Goal: Task Accomplishment & Management: Manage account settings

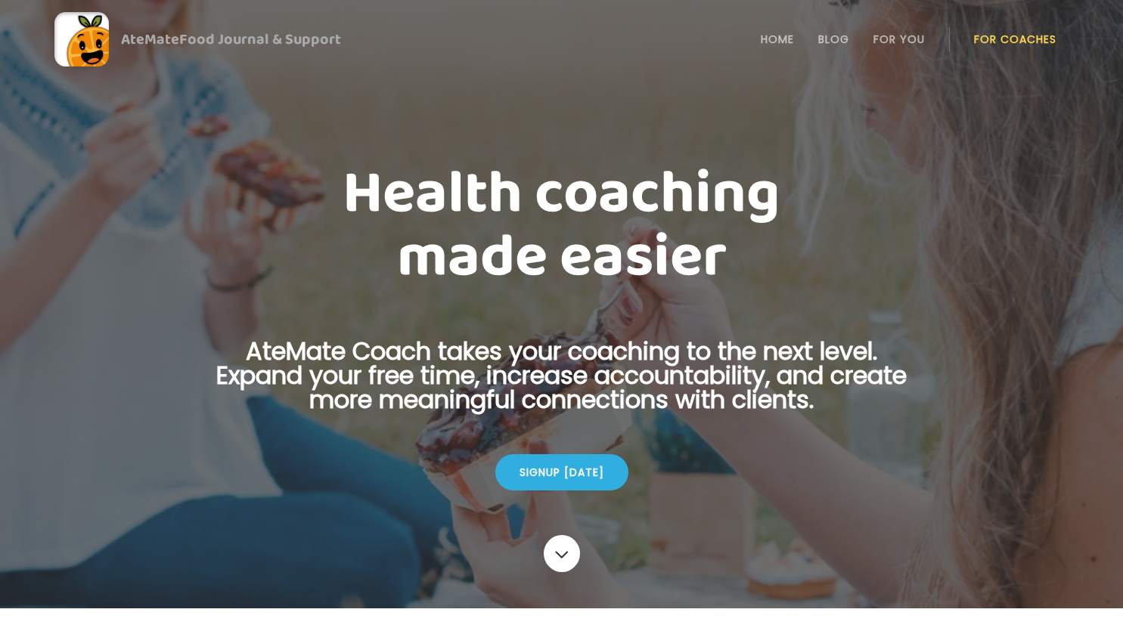
click at [1008, 39] on link "For Coaches" at bounding box center [1015, 39] width 82 height 12
click at [1019, 33] on link "Login" at bounding box center [1016, 39] width 70 height 30
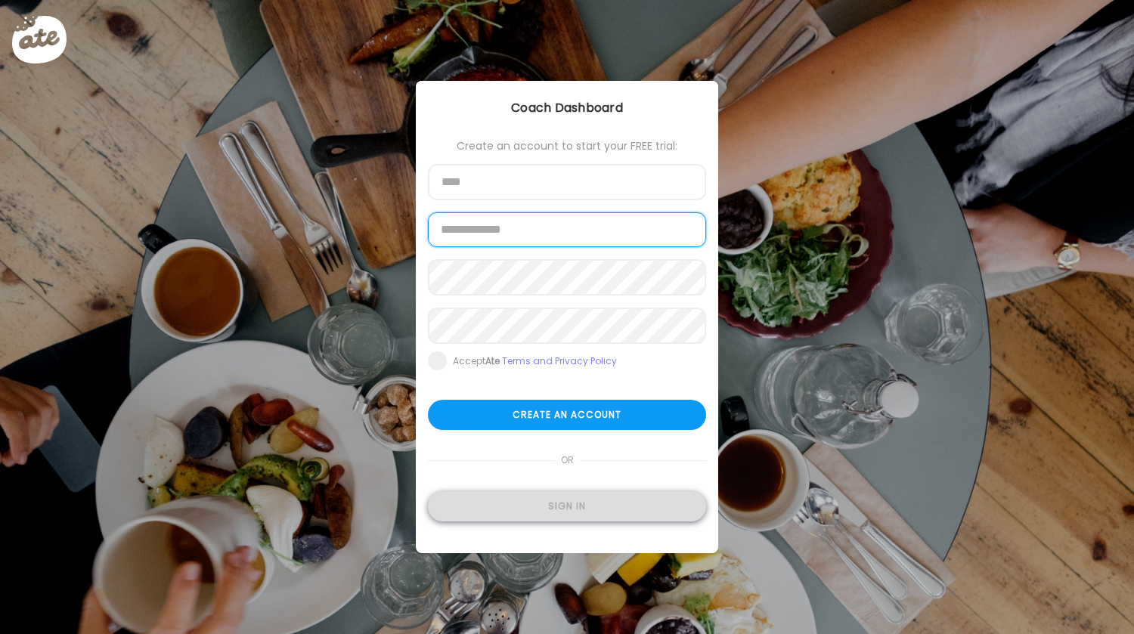
type input "**********"
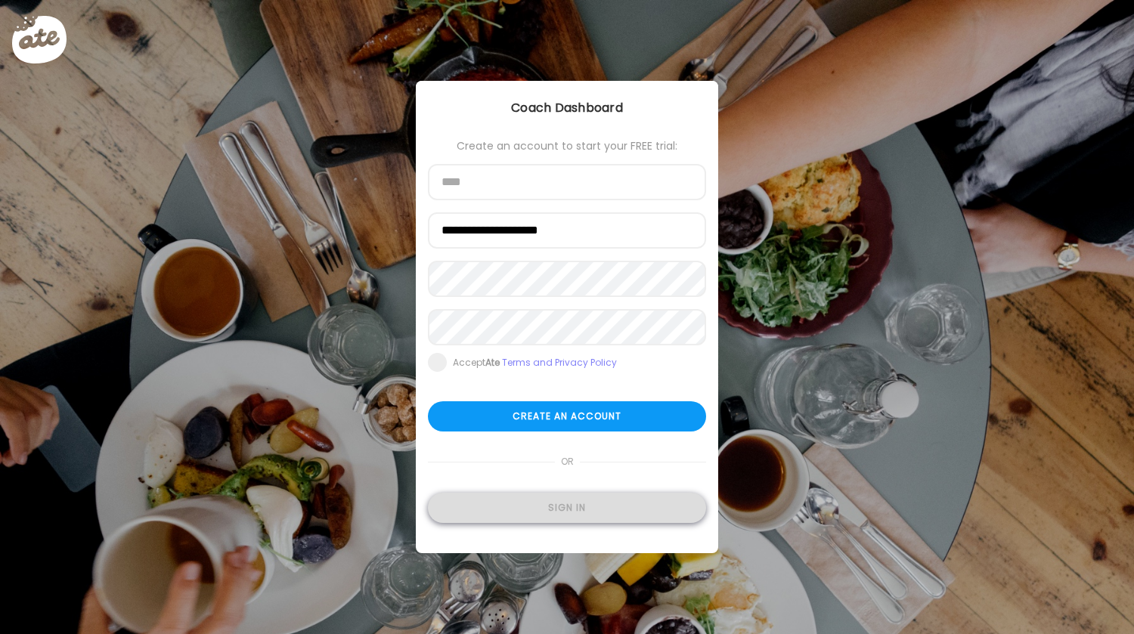
type input "**********"
click at [581, 511] on div "Sign in" at bounding box center [567, 508] width 278 height 30
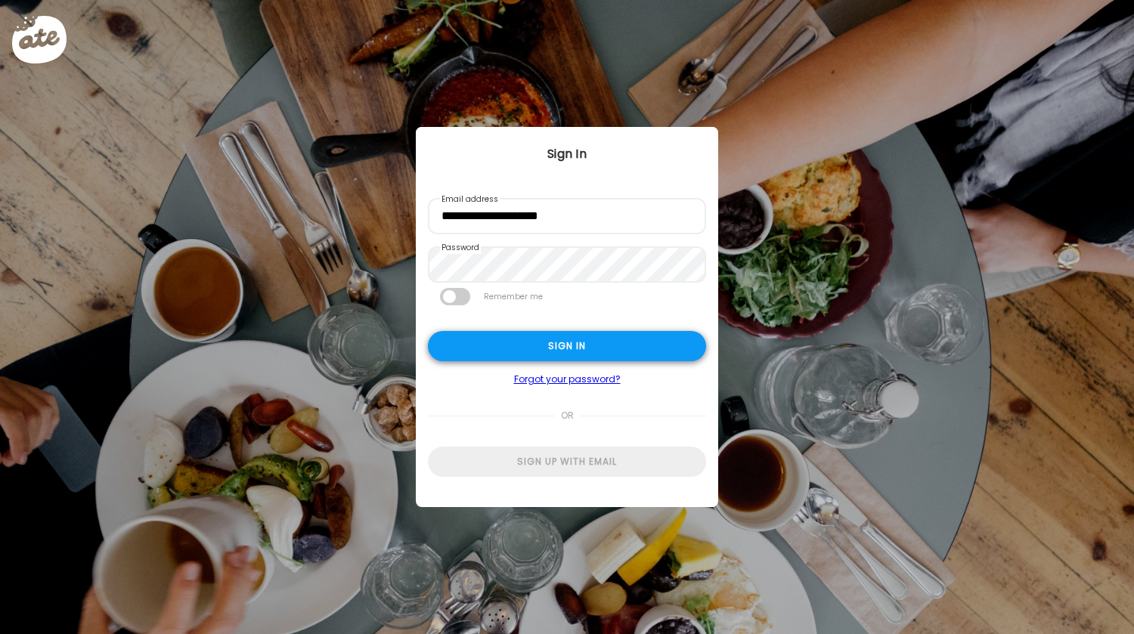
click at [558, 348] on div "Sign in" at bounding box center [567, 346] width 278 height 30
type input "*****"
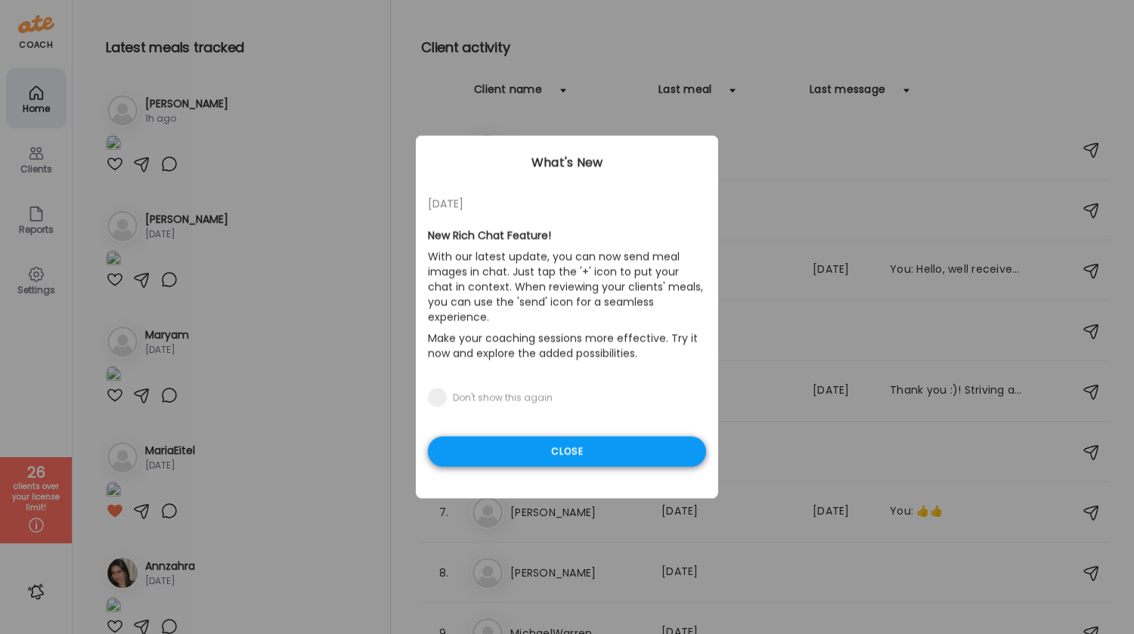
click at [597, 439] on div "Close" at bounding box center [567, 452] width 278 height 30
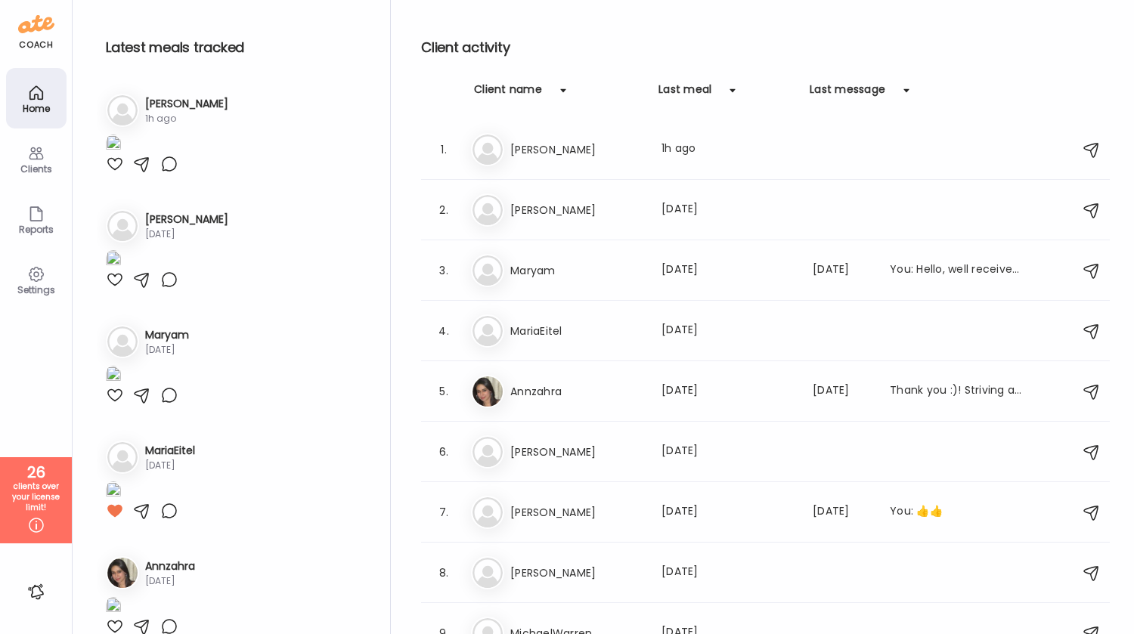
click at [25, 495] on div "clients over your license limit!" at bounding box center [35, 498] width 61 height 32
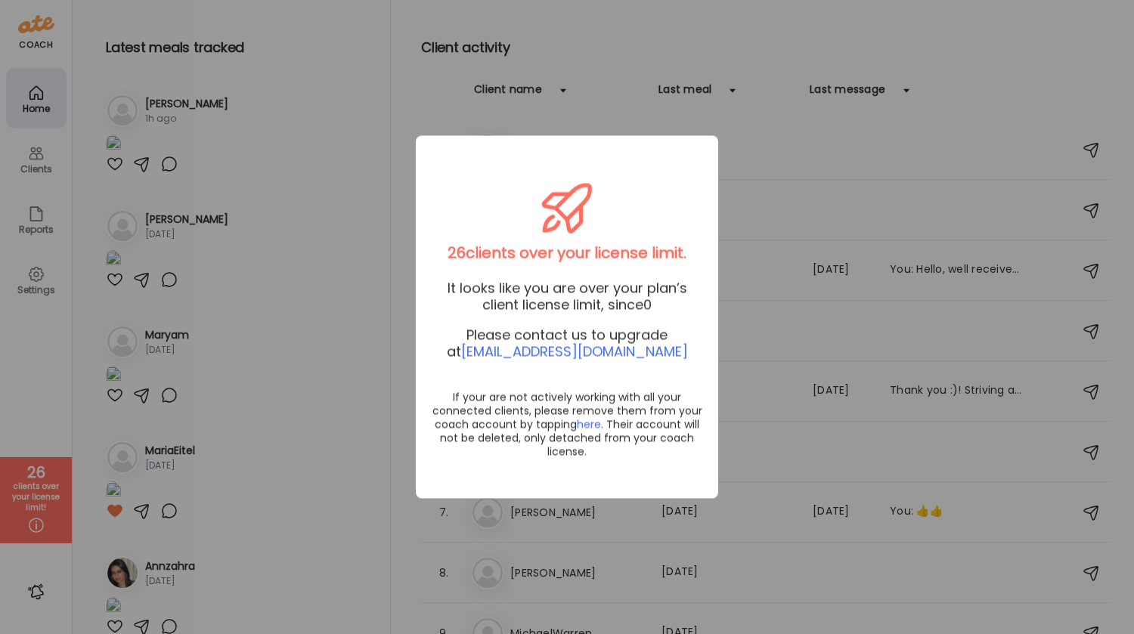
click at [336, 70] on div "Ate Coach Dashboard Wahoo! It’s official Take a moment to set up your Coach Pro…" at bounding box center [567, 317] width 1134 height 634
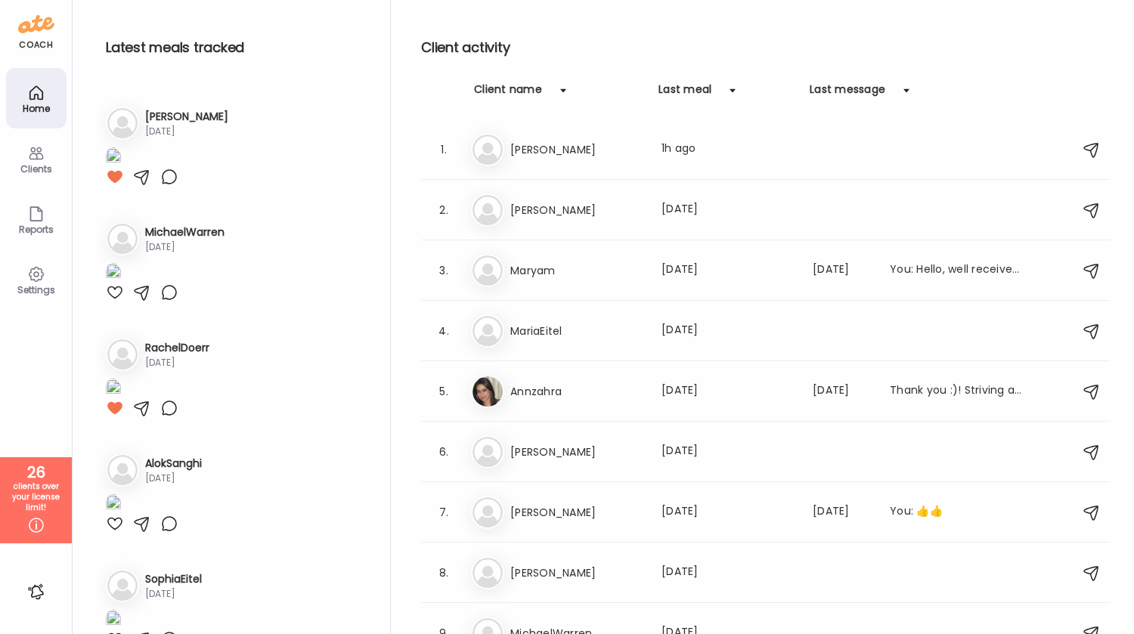
scroll to position [985, 0]
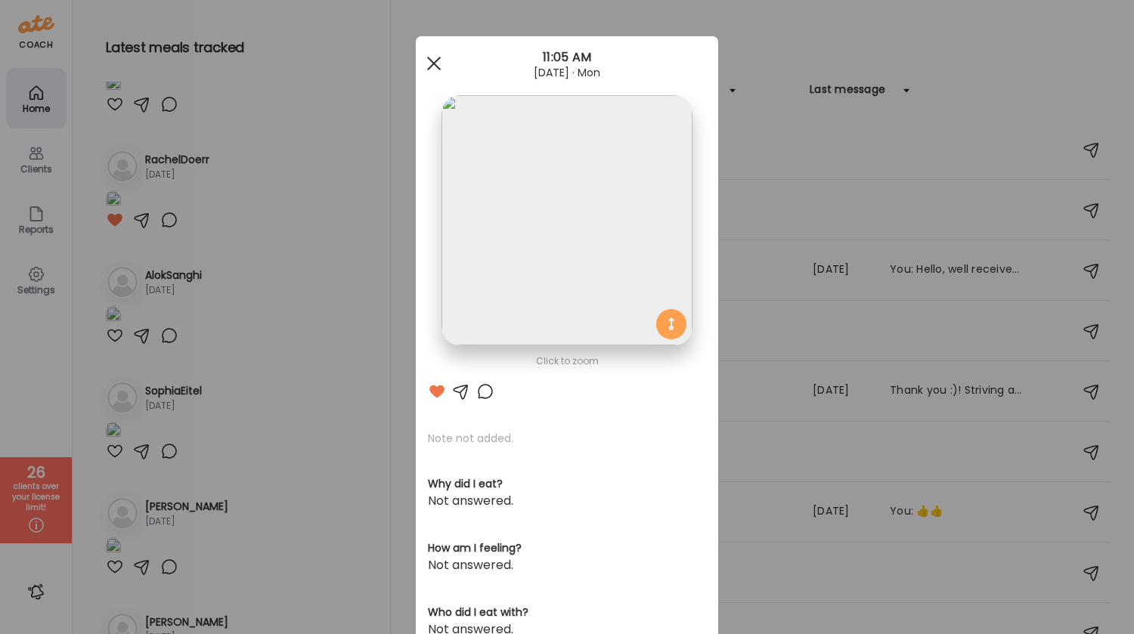
click at [430, 64] on div at bounding box center [434, 63] width 30 height 30
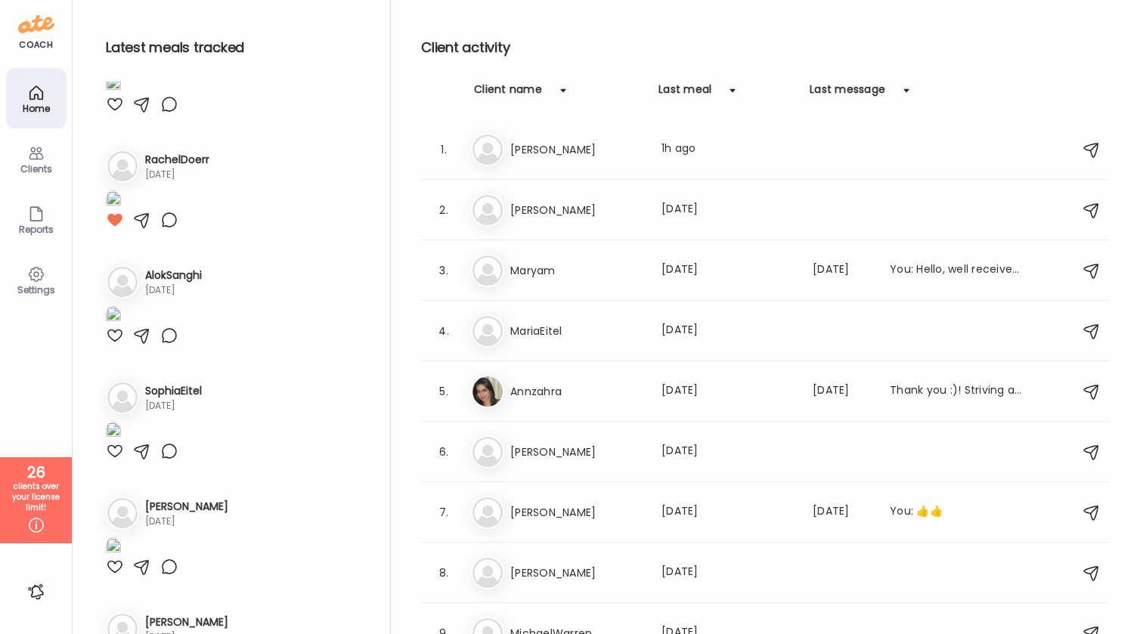
scroll to position [1249, 0]
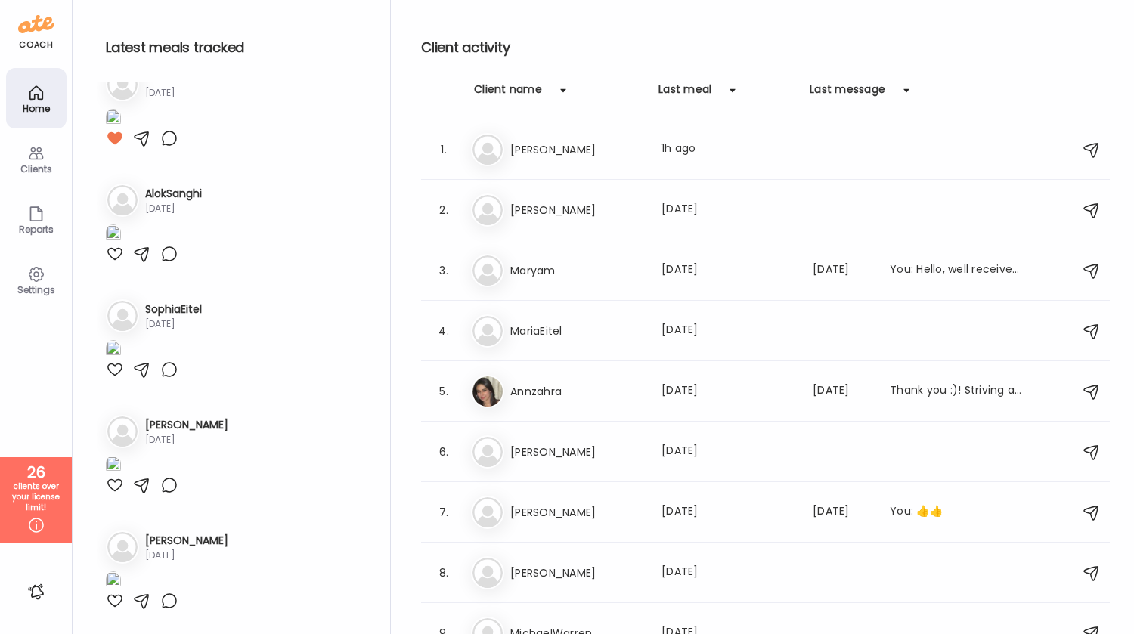
click at [190, 86] on h3 "RachelDoerr" at bounding box center [177, 78] width 64 height 16
click at [19, 152] on div "Clients" at bounding box center [36, 159] width 60 height 60
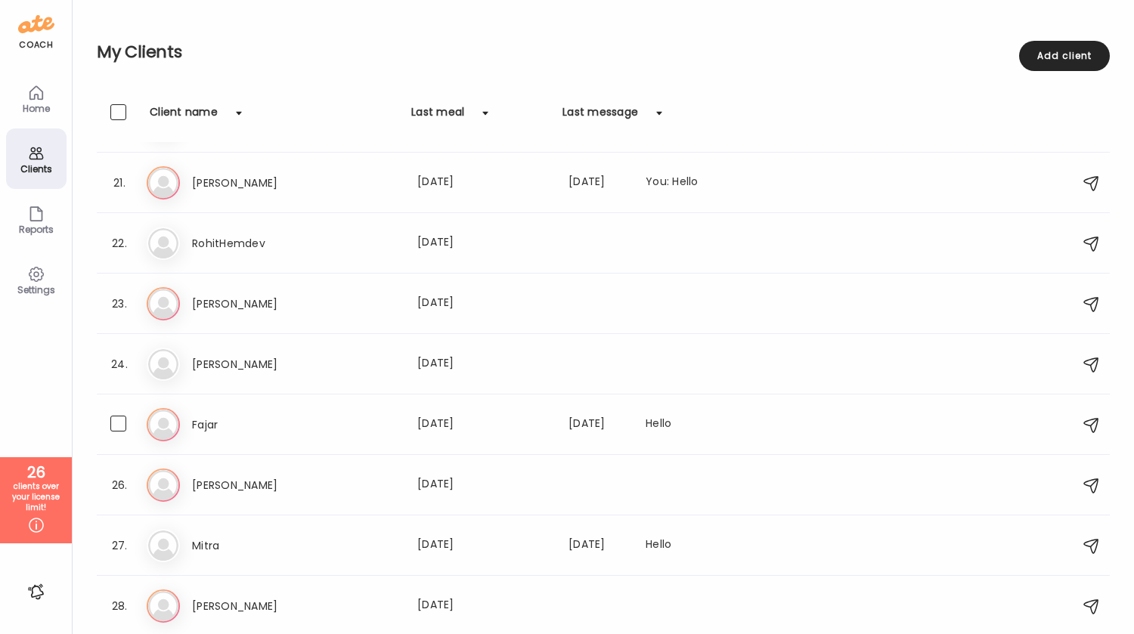
scroll to position [1683, 0]
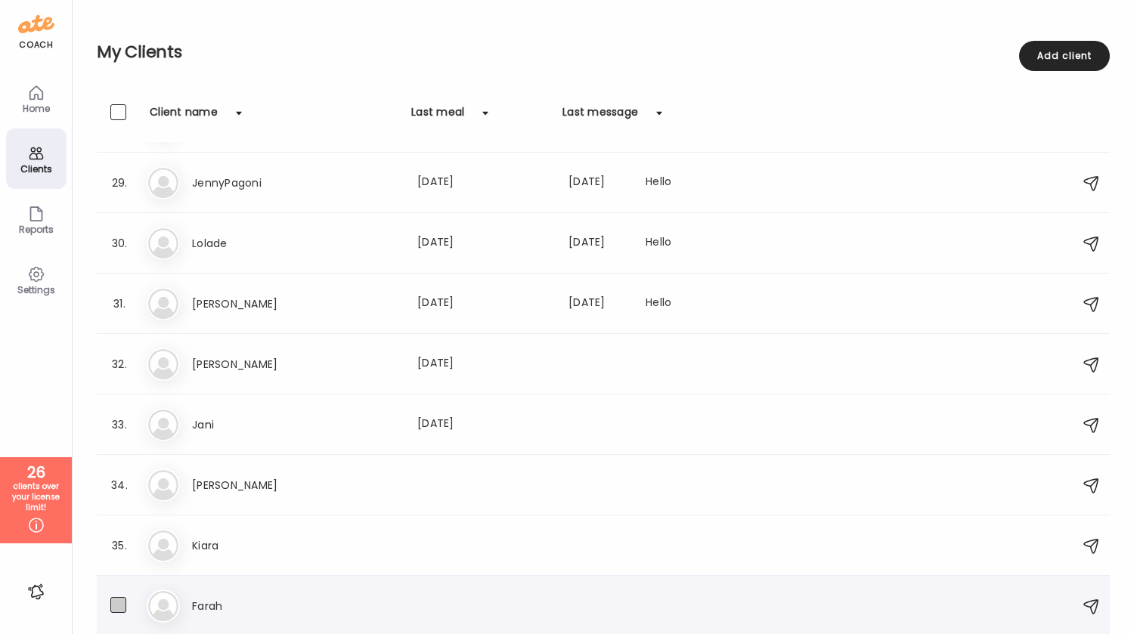
click at [119, 609] on span at bounding box center [118, 605] width 16 height 16
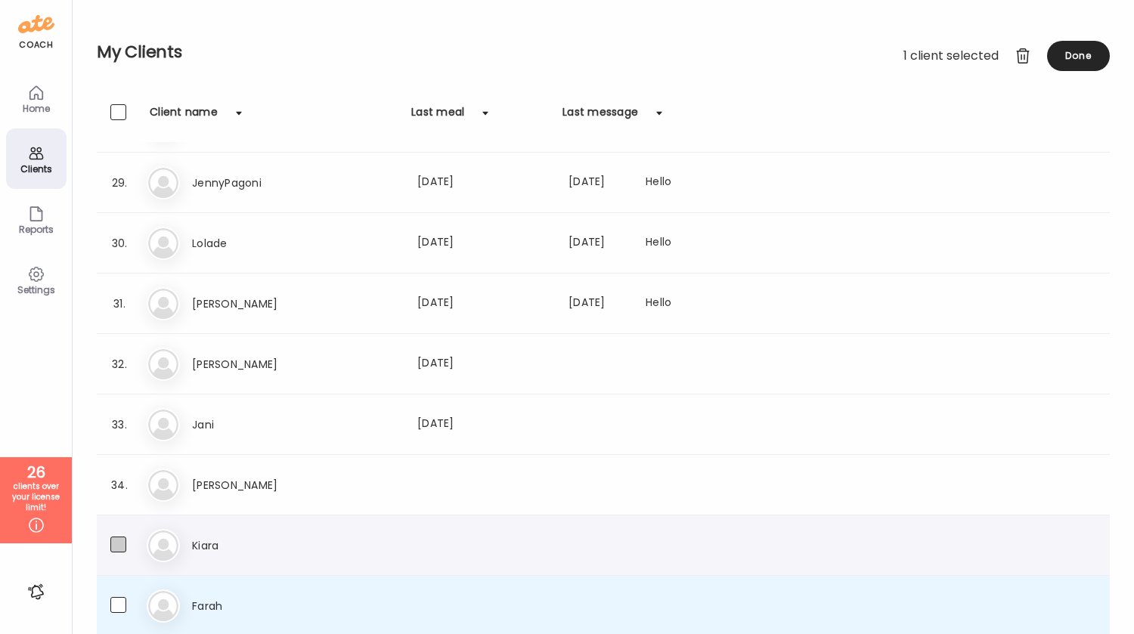
click at [119, 546] on span at bounding box center [118, 545] width 16 height 16
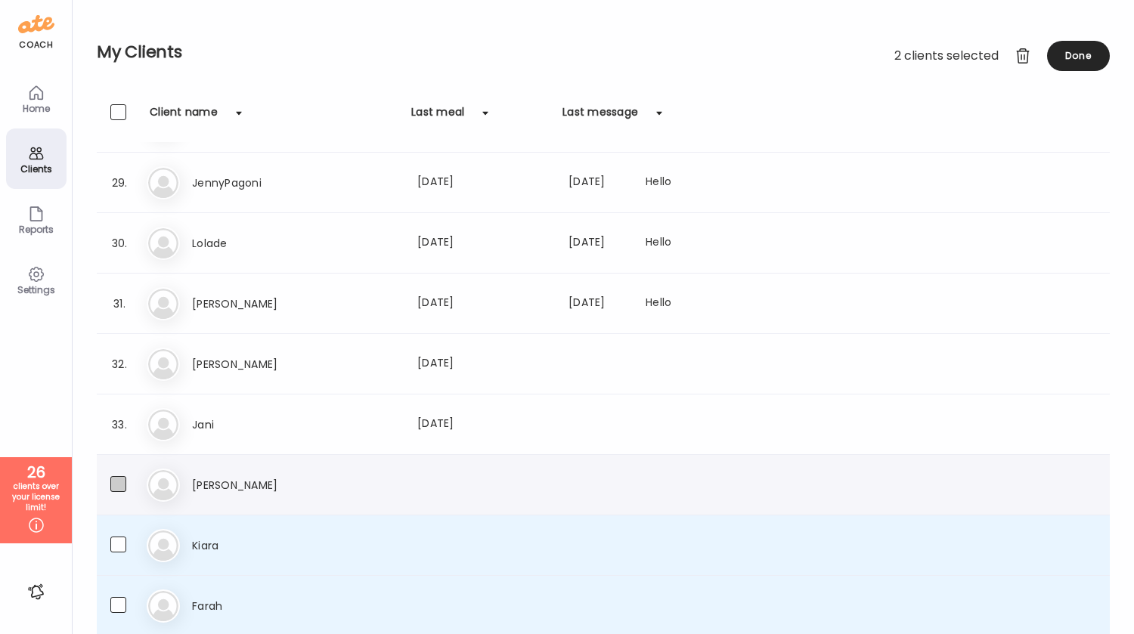
click at [120, 486] on span at bounding box center [118, 484] width 16 height 16
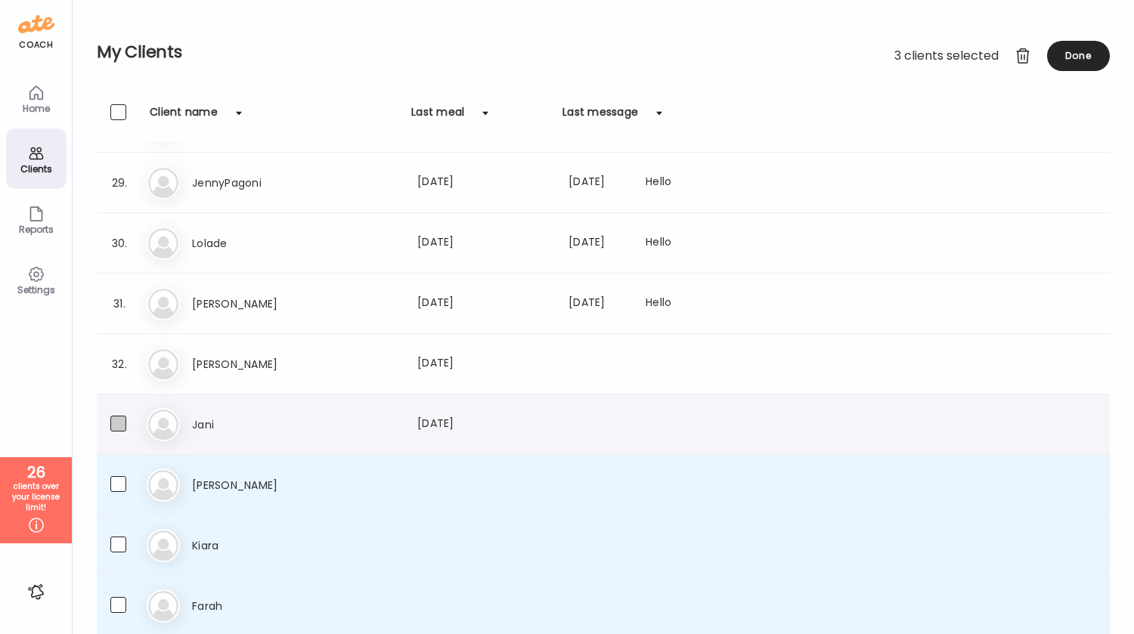
click at [121, 422] on span at bounding box center [118, 424] width 16 height 16
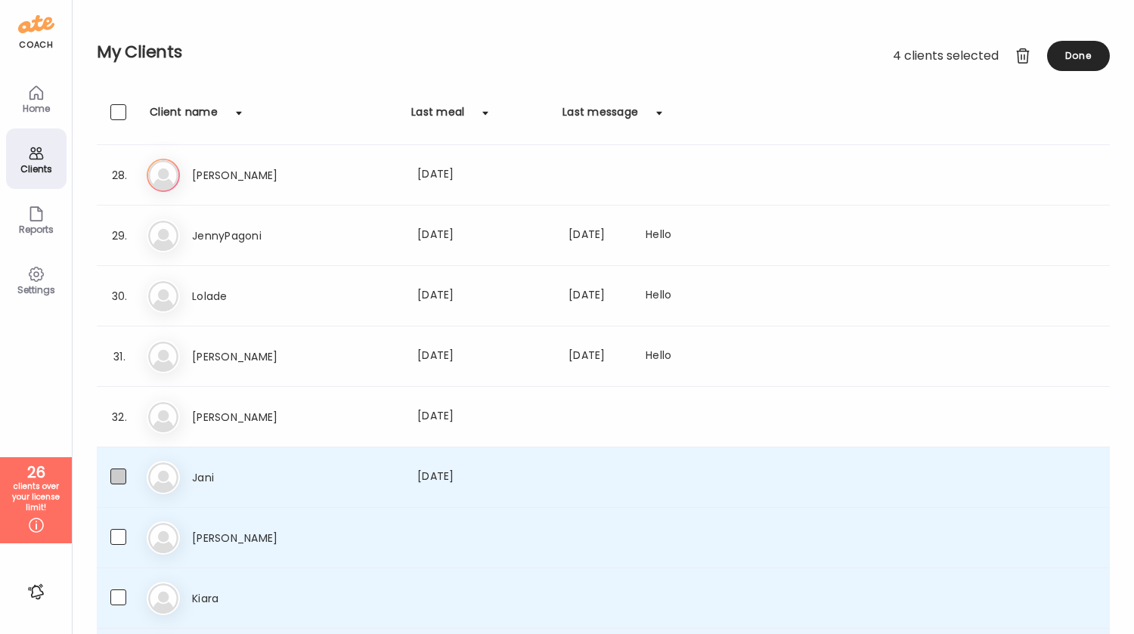
scroll to position [1629, 0]
click at [117, 421] on span at bounding box center [118, 418] width 16 height 16
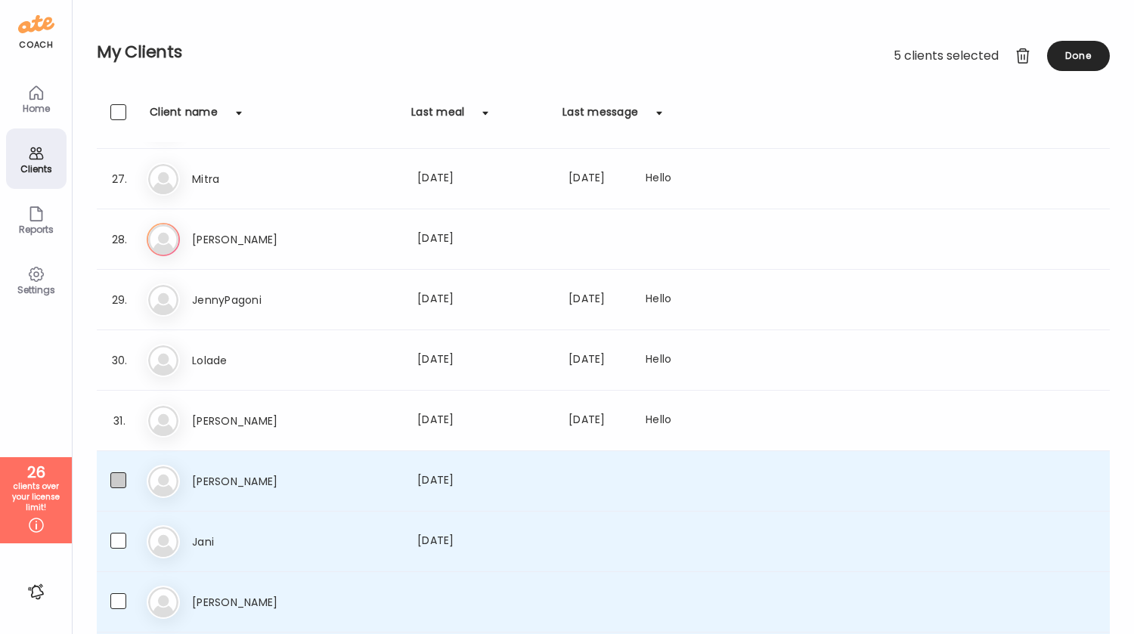
scroll to position [1562, 0]
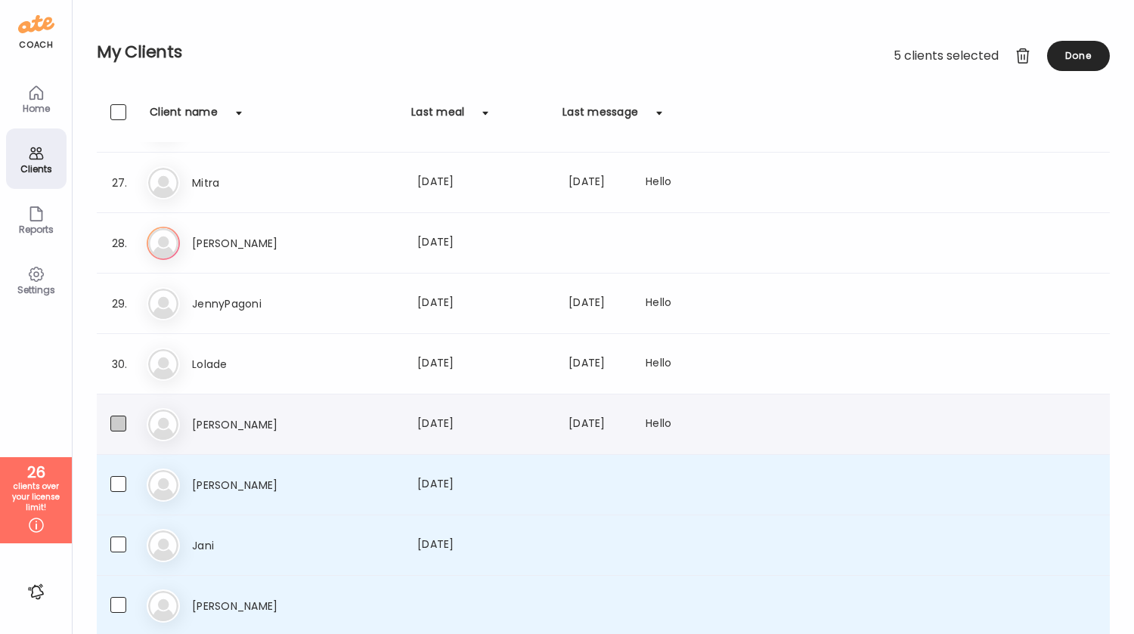
click at [119, 423] on span at bounding box center [118, 424] width 16 height 16
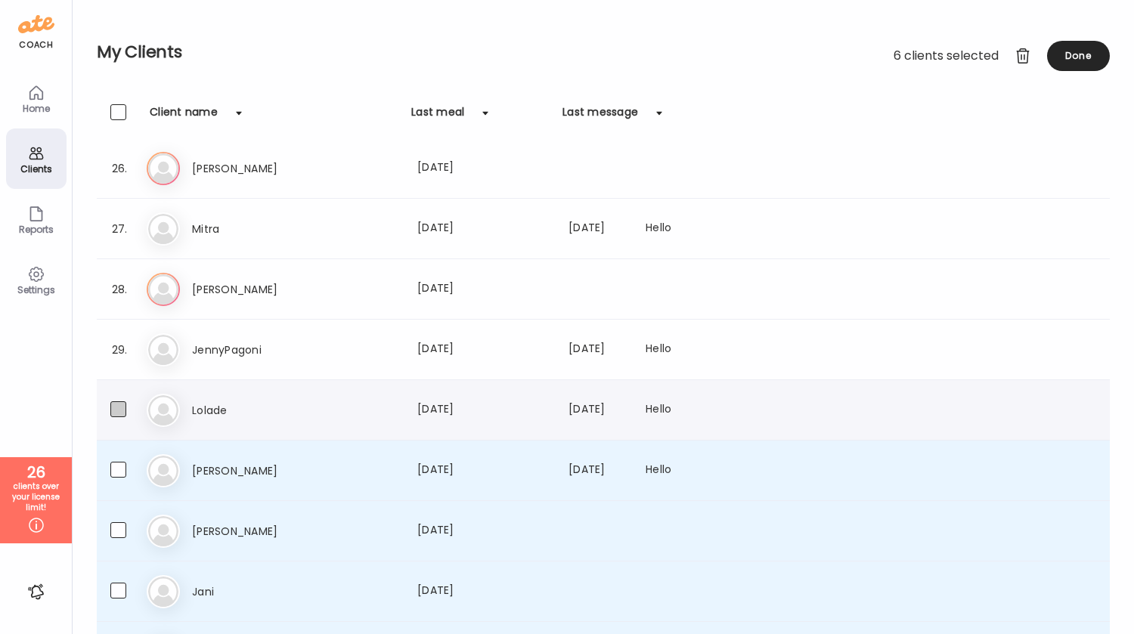
click at [119, 411] on span at bounding box center [118, 410] width 16 height 16
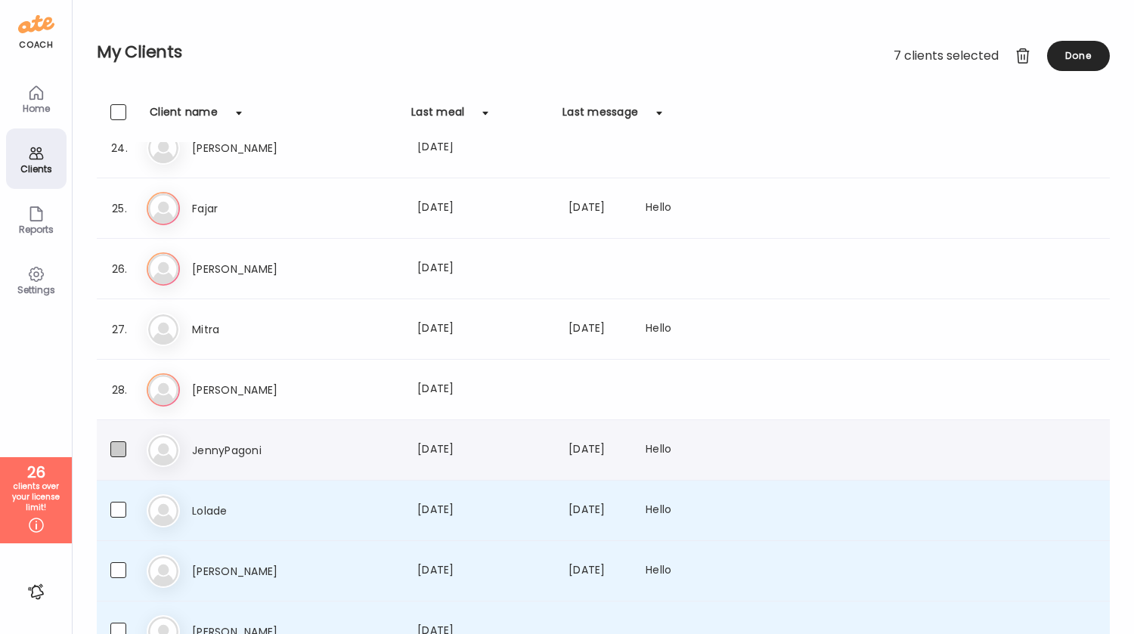
scroll to position [1400, 0]
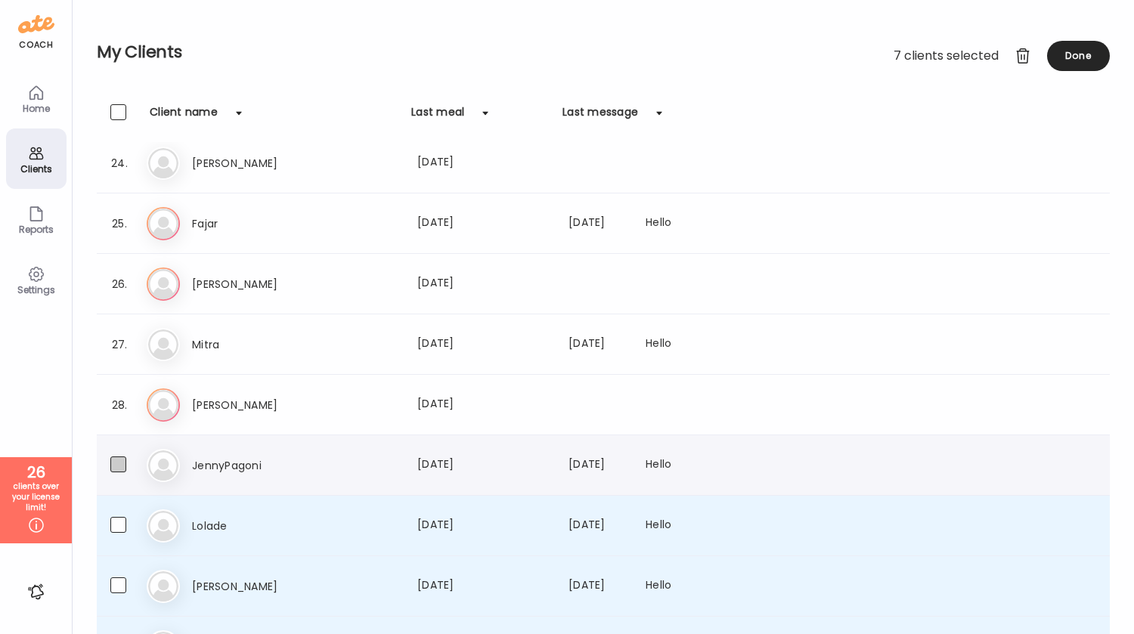
click at [116, 465] on span at bounding box center [118, 465] width 16 height 16
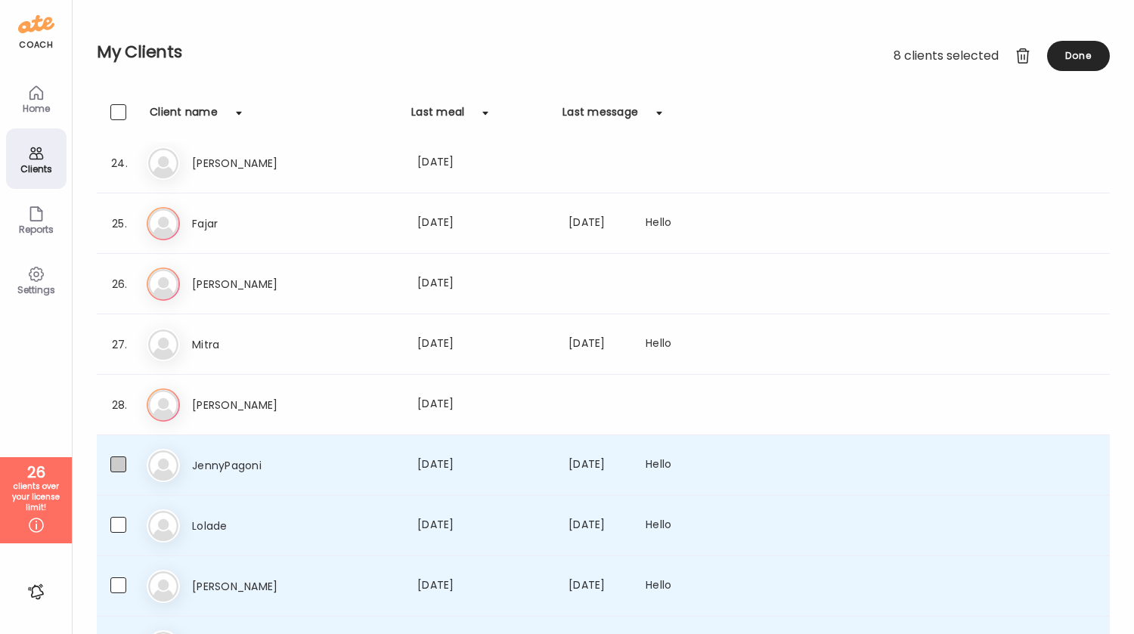
click at [116, 465] on span at bounding box center [118, 465] width 16 height 16
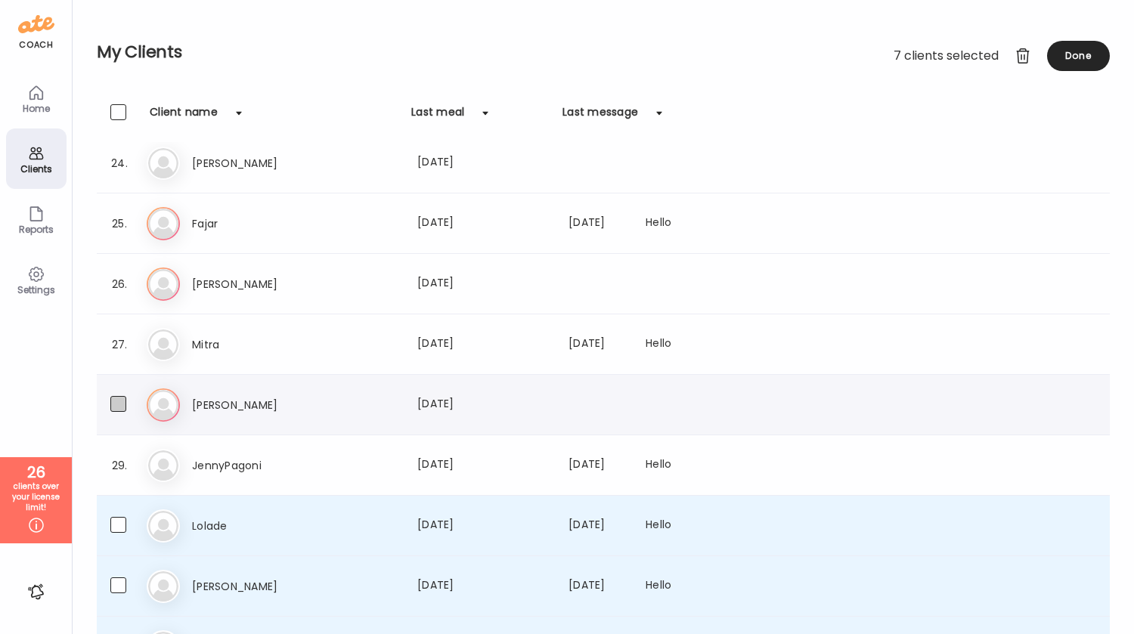
click at [121, 408] on span at bounding box center [118, 404] width 16 height 16
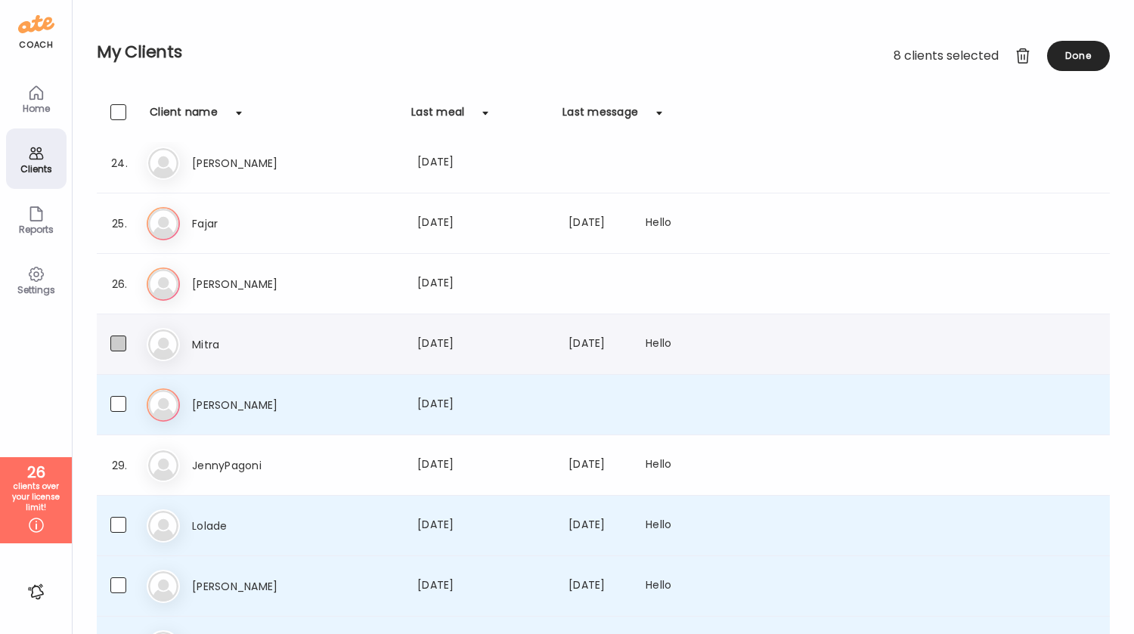
click at [125, 343] on span at bounding box center [118, 344] width 16 height 16
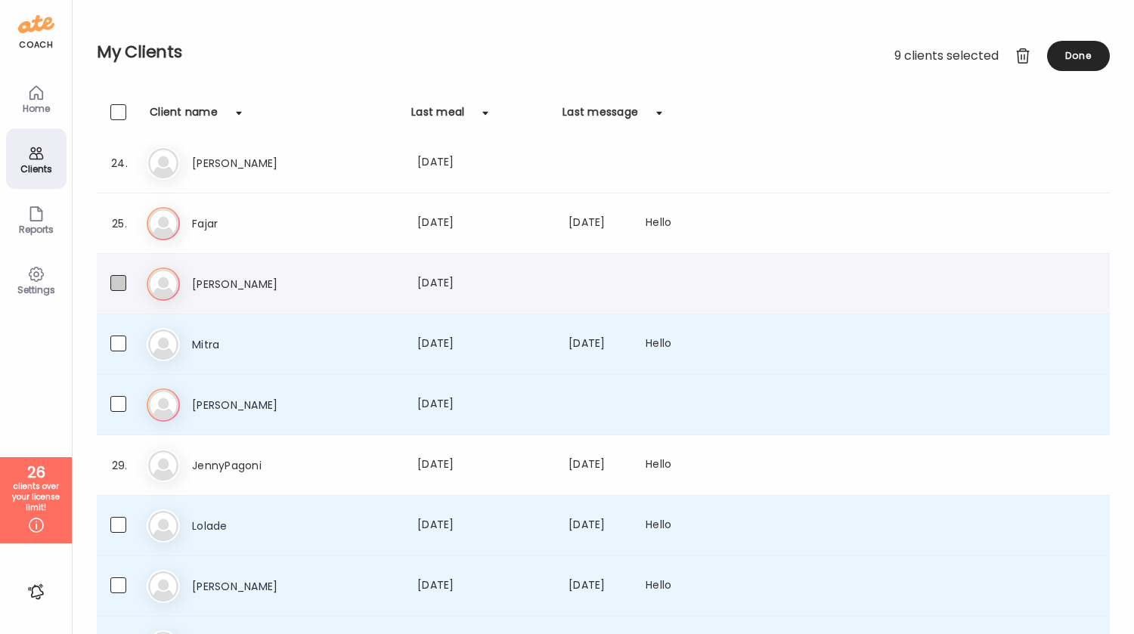
click at [122, 284] on span at bounding box center [118, 283] width 16 height 16
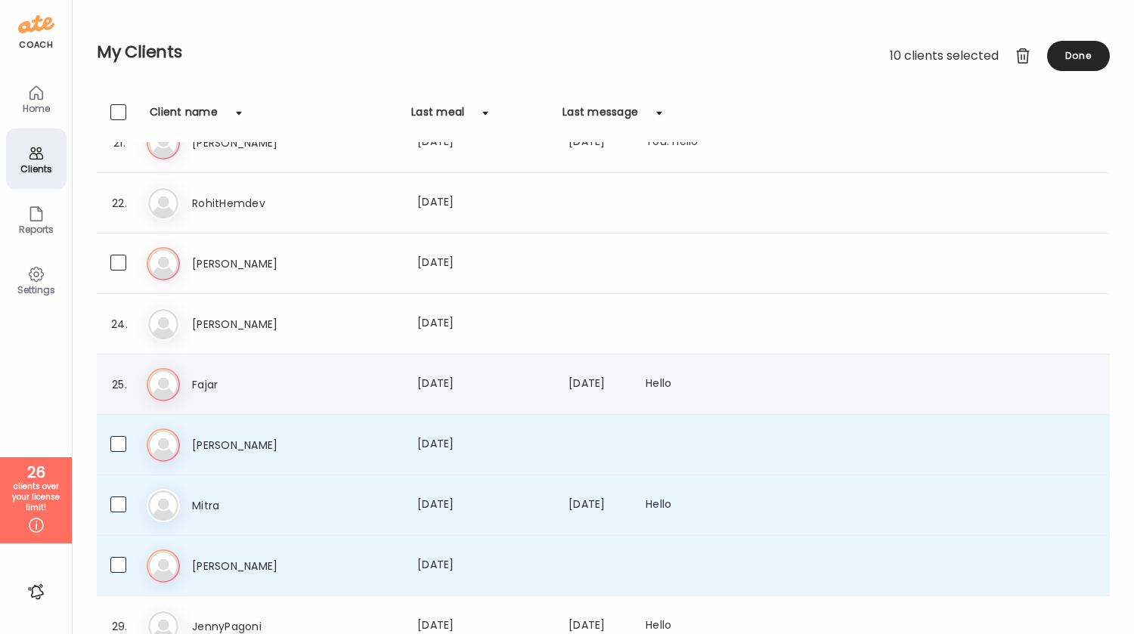
scroll to position [1239, 0]
click at [118, 321] on span at bounding box center [118, 324] width 16 height 16
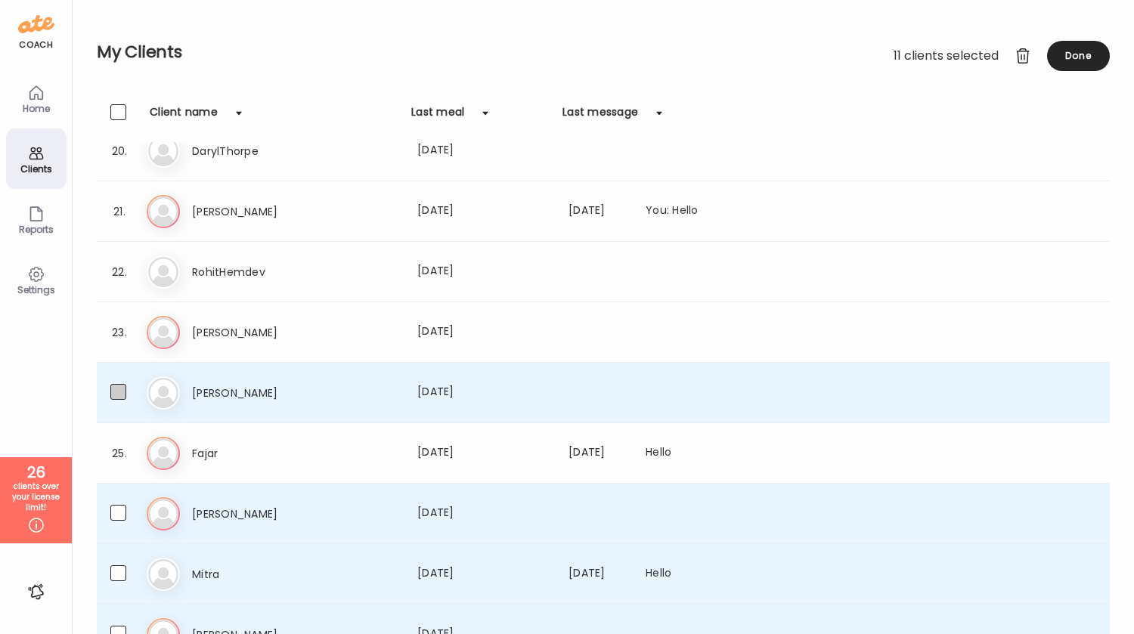
scroll to position [1170, 0]
click at [118, 340] on label at bounding box center [132, 333] width 45 height 19
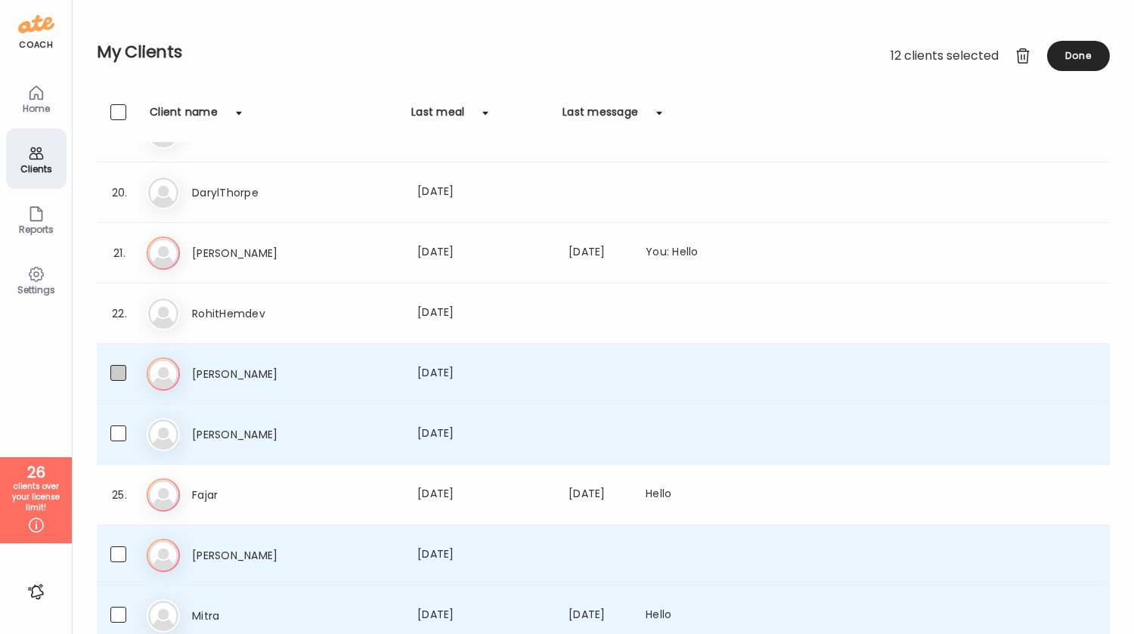
scroll to position [1096, 0]
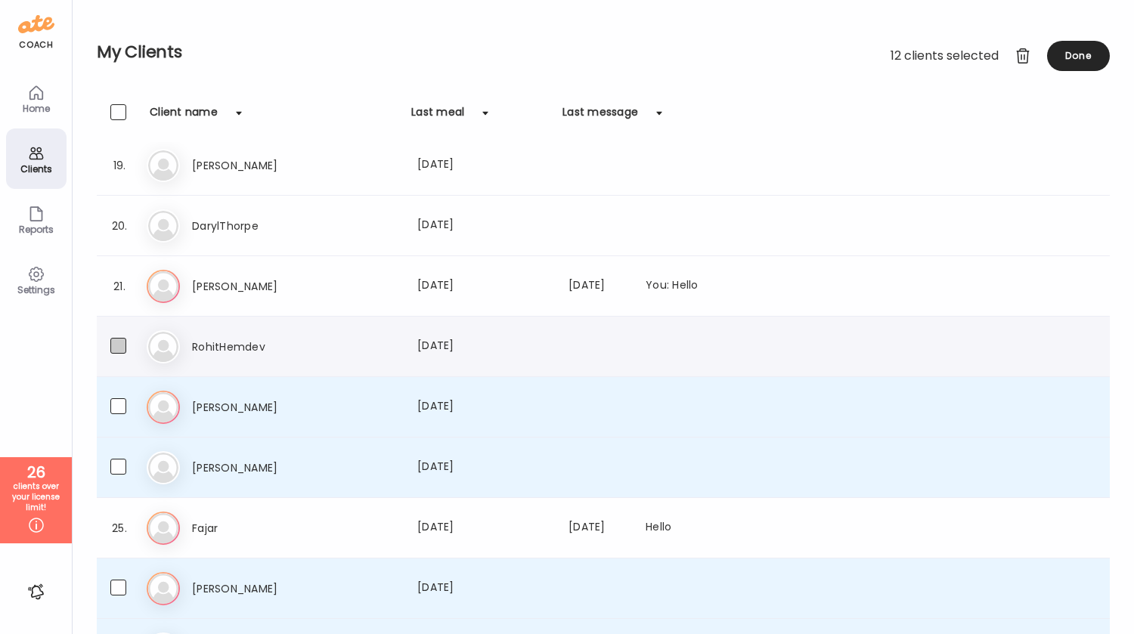
click at [118, 353] on span at bounding box center [118, 346] width 16 height 16
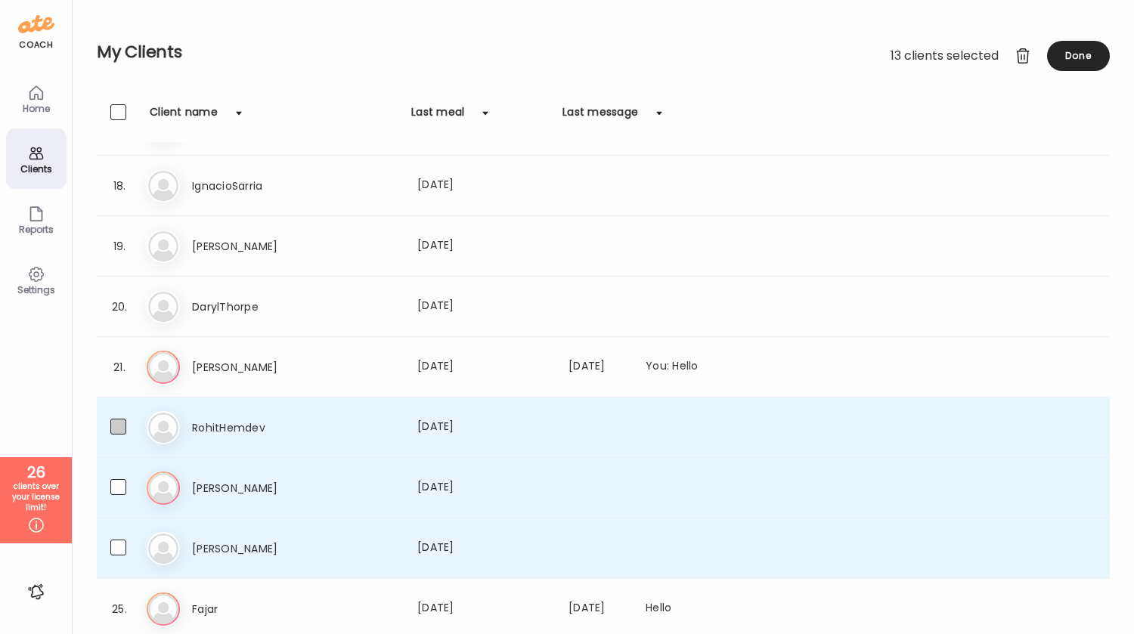
scroll to position [1010, 0]
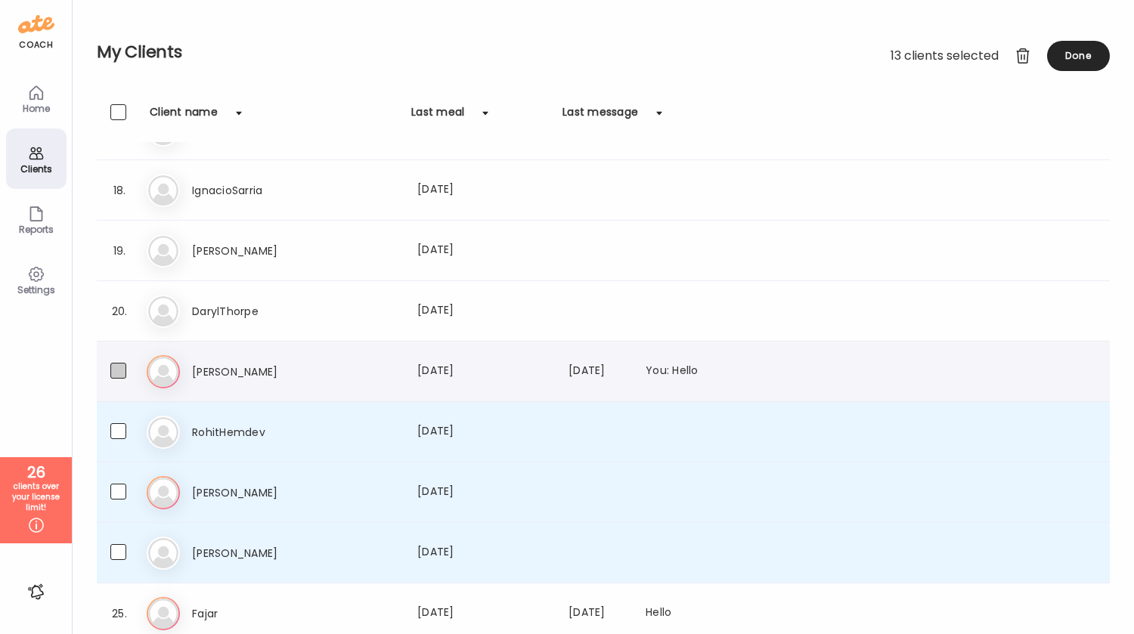
click at [118, 372] on span at bounding box center [118, 371] width 16 height 16
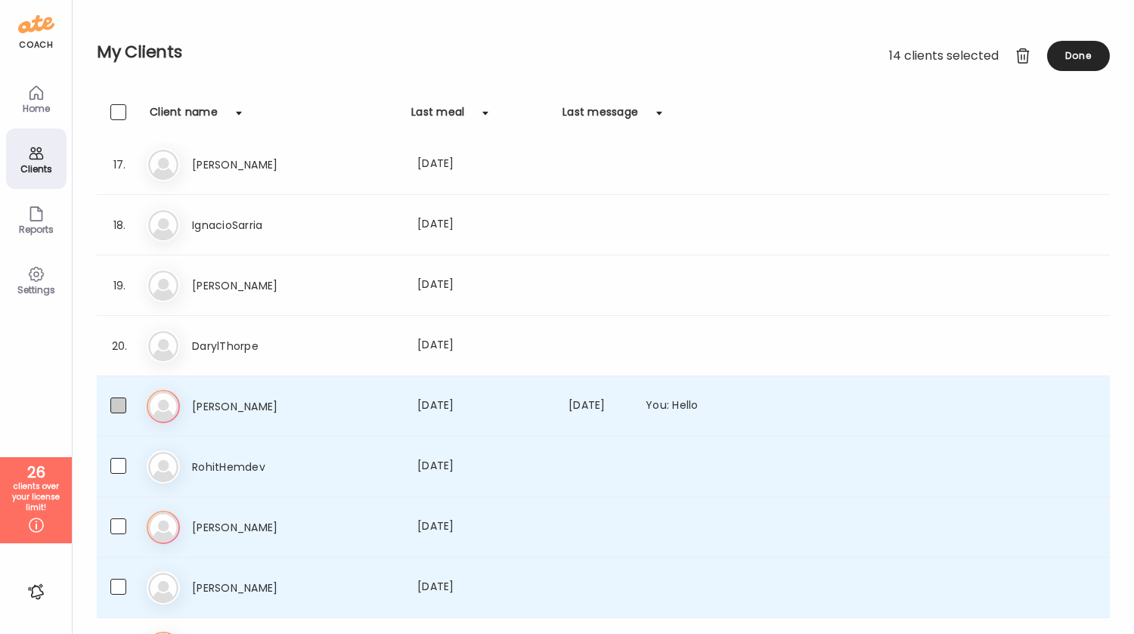
scroll to position [975, 0]
click at [119, 345] on span at bounding box center [118, 346] width 16 height 16
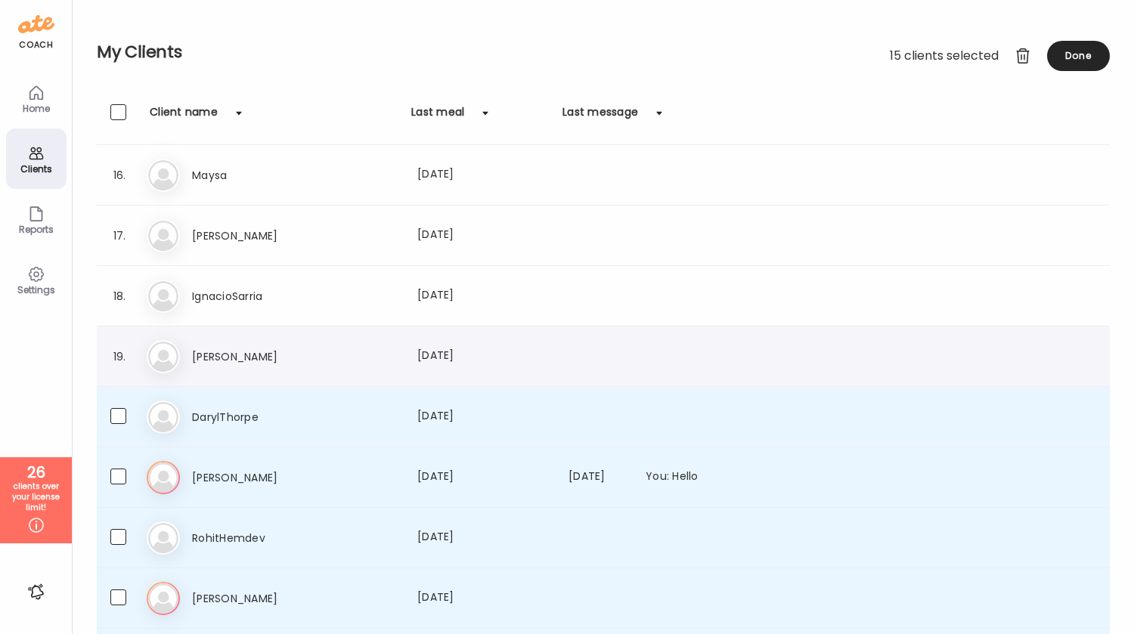
scroll to position [904, 0]
click at [119, 356] on span at bounding box center [118, 357] width 16 height 16
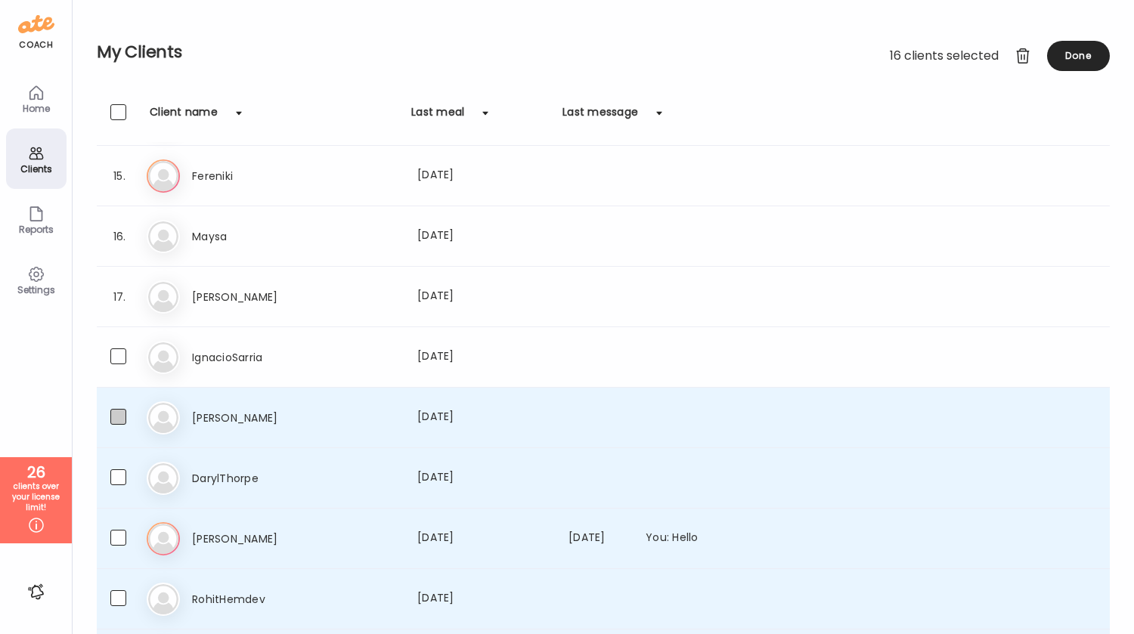
scroll to position [842, 0]
click at [119, 361] on span at bounding box center [118, 357] width 16 height 16
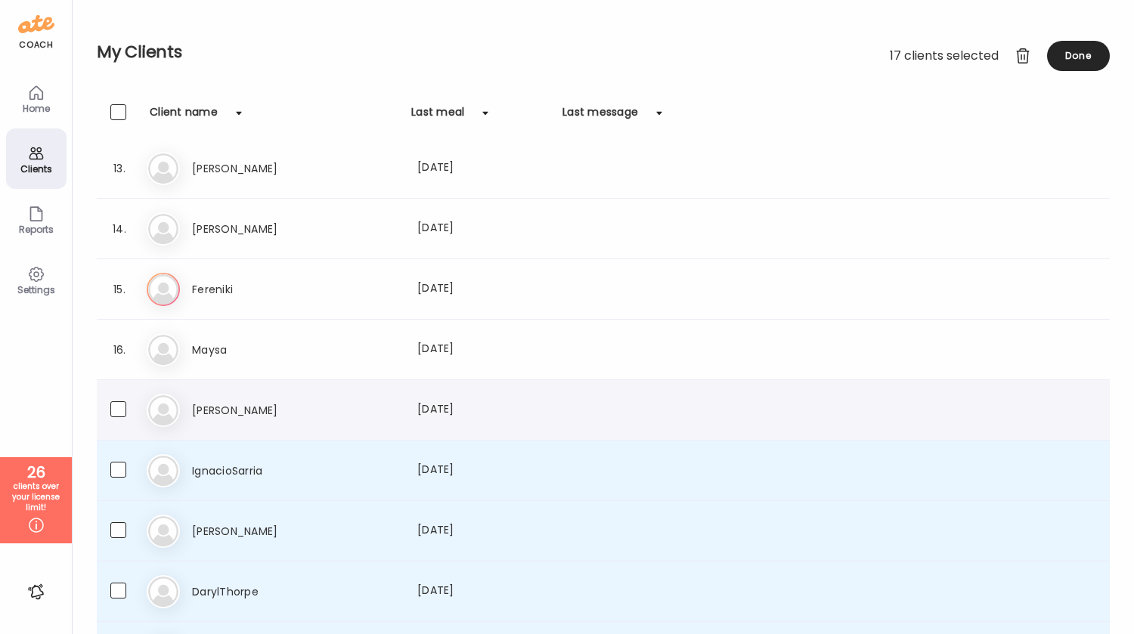
scroll to position [728, 0]
click at [119, 351] on span at bounding box center [118, 351] width 16 height 16
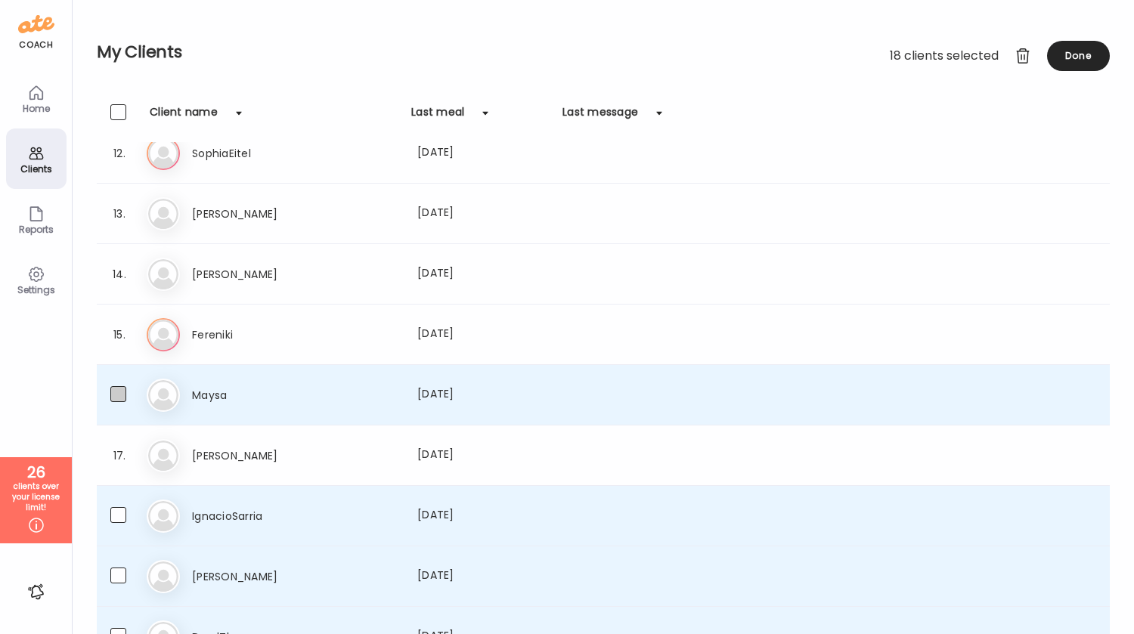
scroll to position [670, 0]
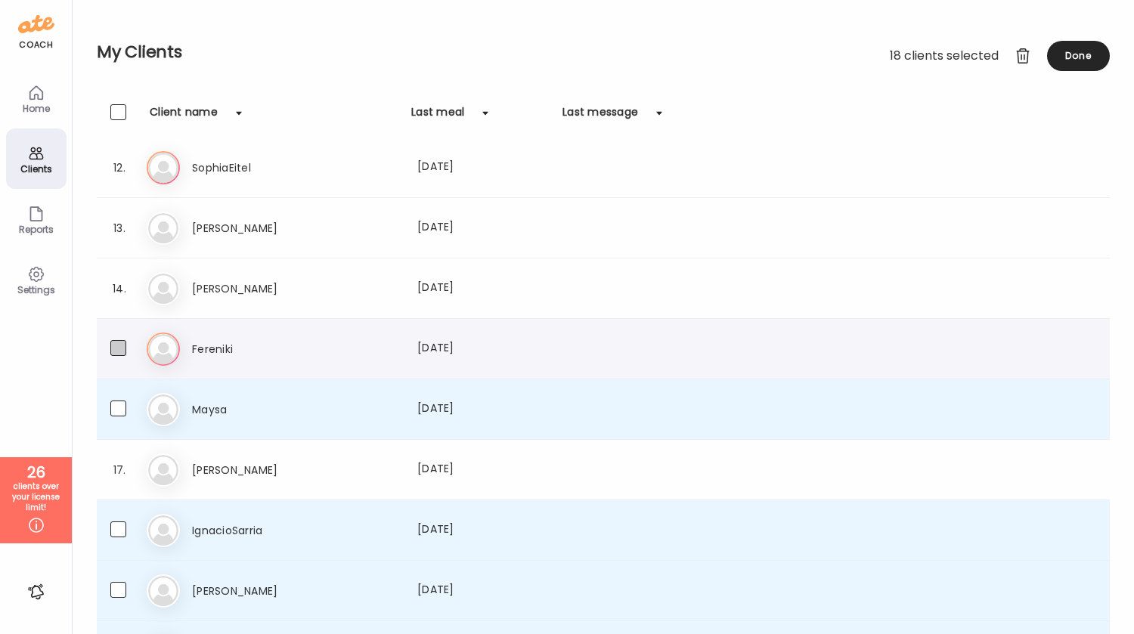
click at [119, 347] on span at bounding box center [118, 348] width 16 height 16
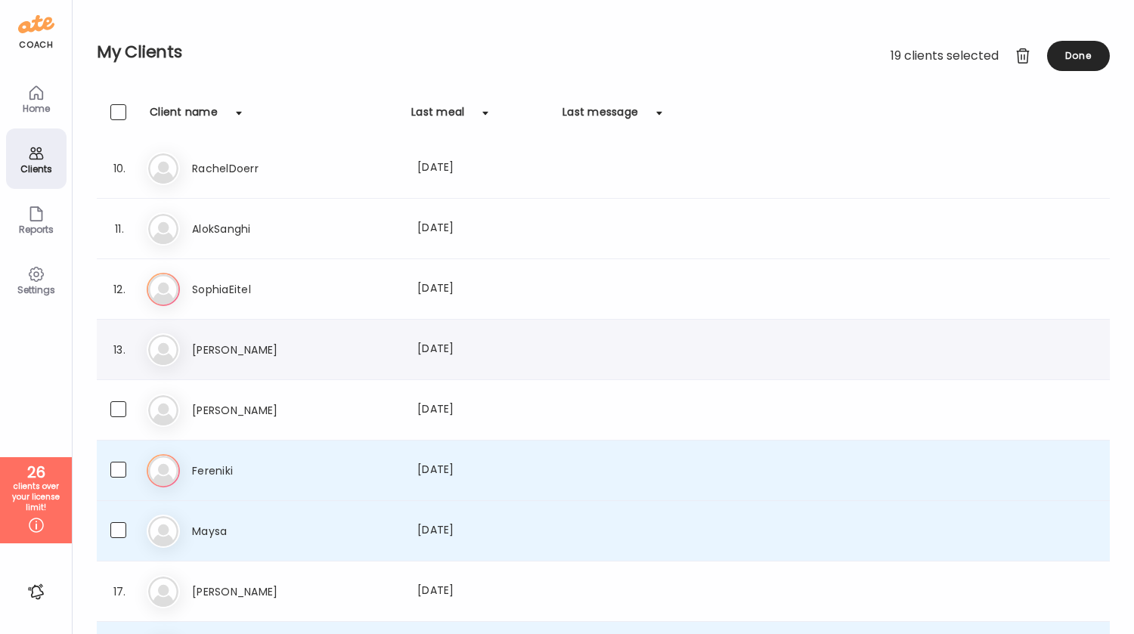
scroll to position [549, 0]
click at [119, 356] on label at bounding box center [132, 349] width 45 height 19
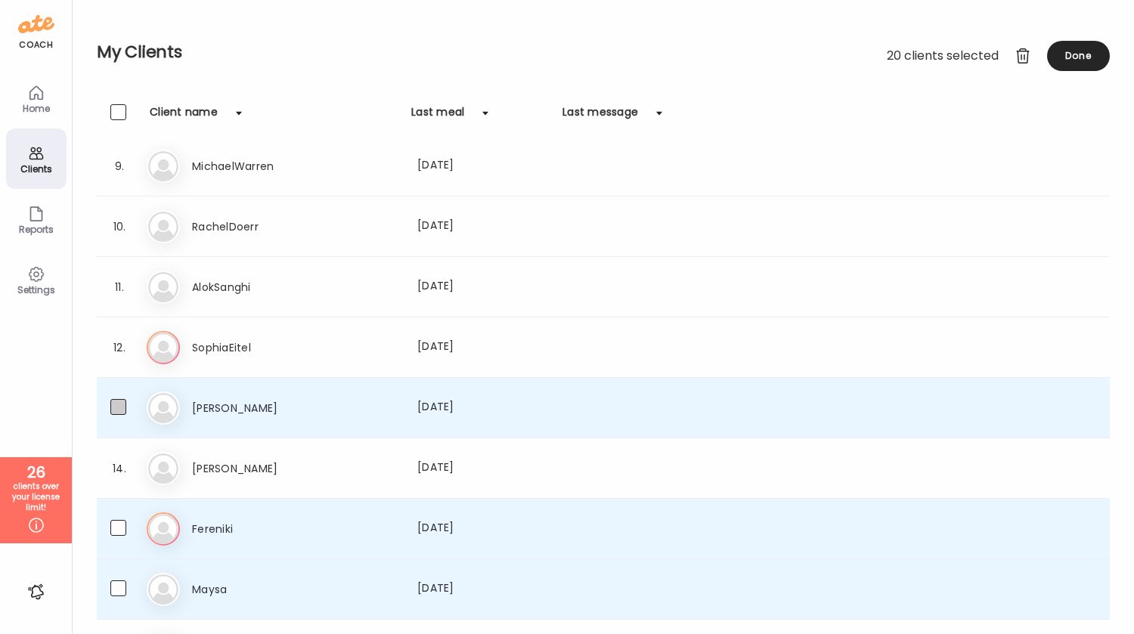
scroll to position [486, 0]
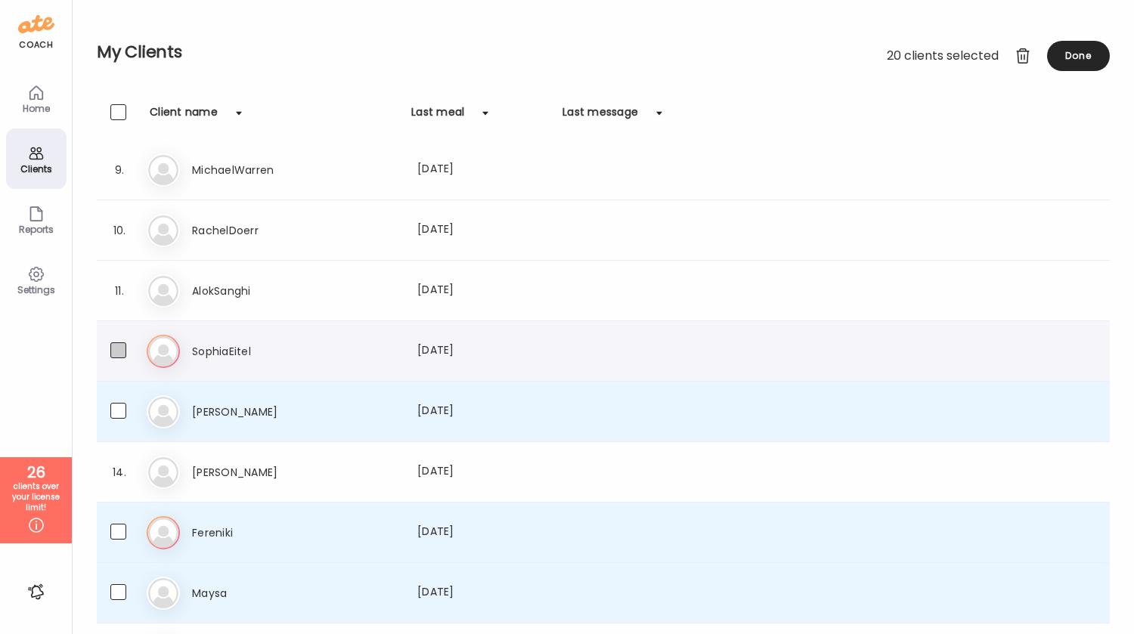
click at [121, 346] on span at bounding box center [118, 351] width 16 height 16
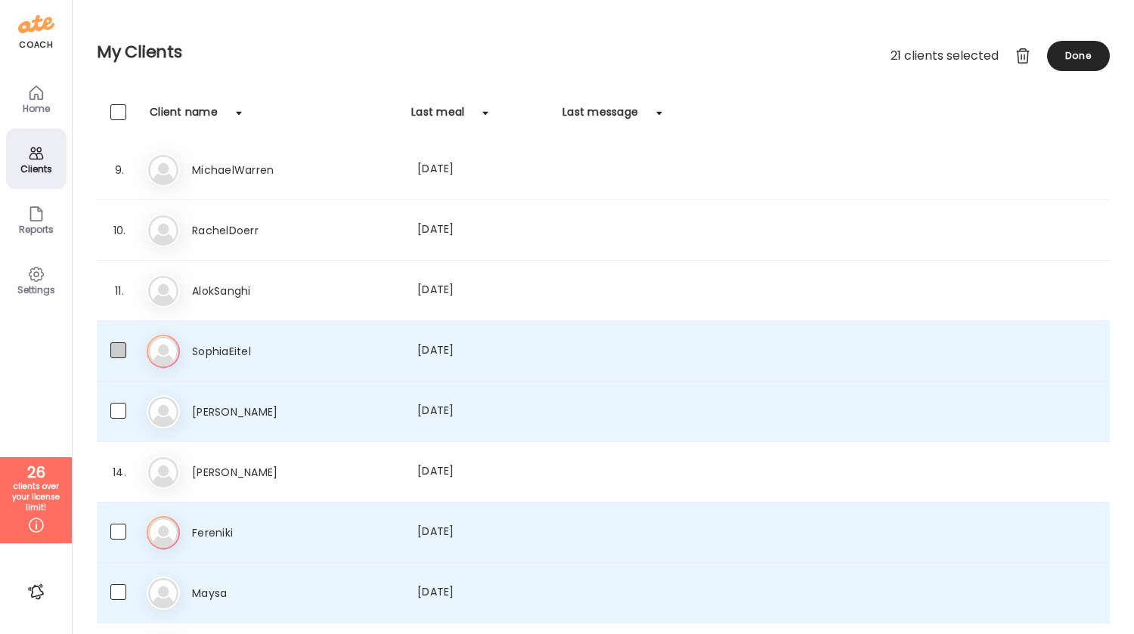
scroll to position [431, 0]
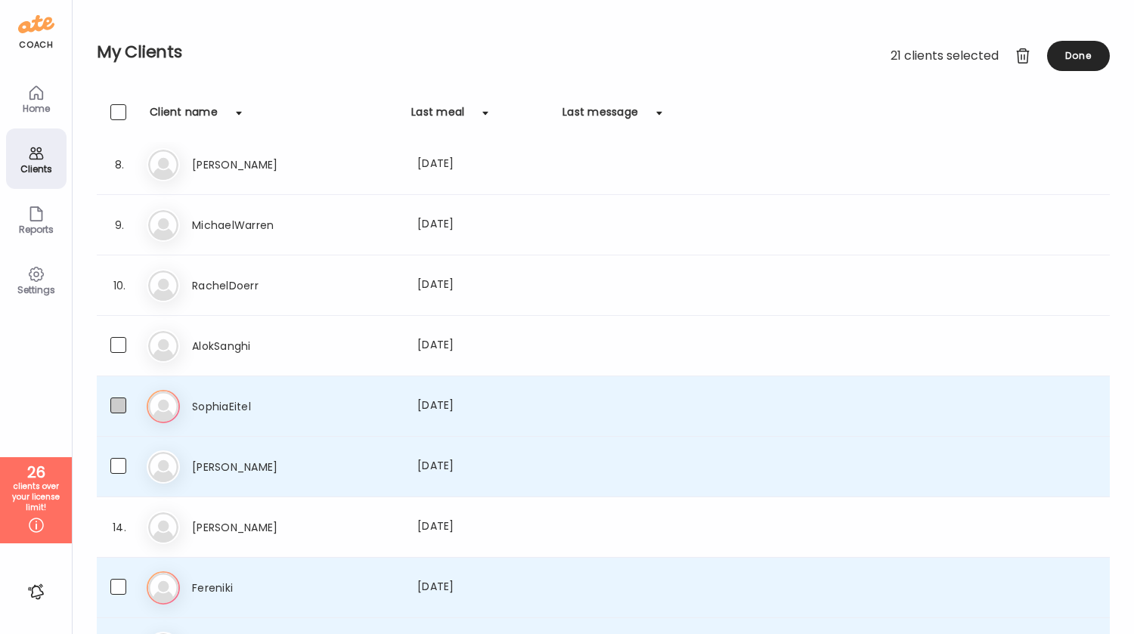
click at [121, 346] on span at bounding box center [118, 345] width 16 height 16
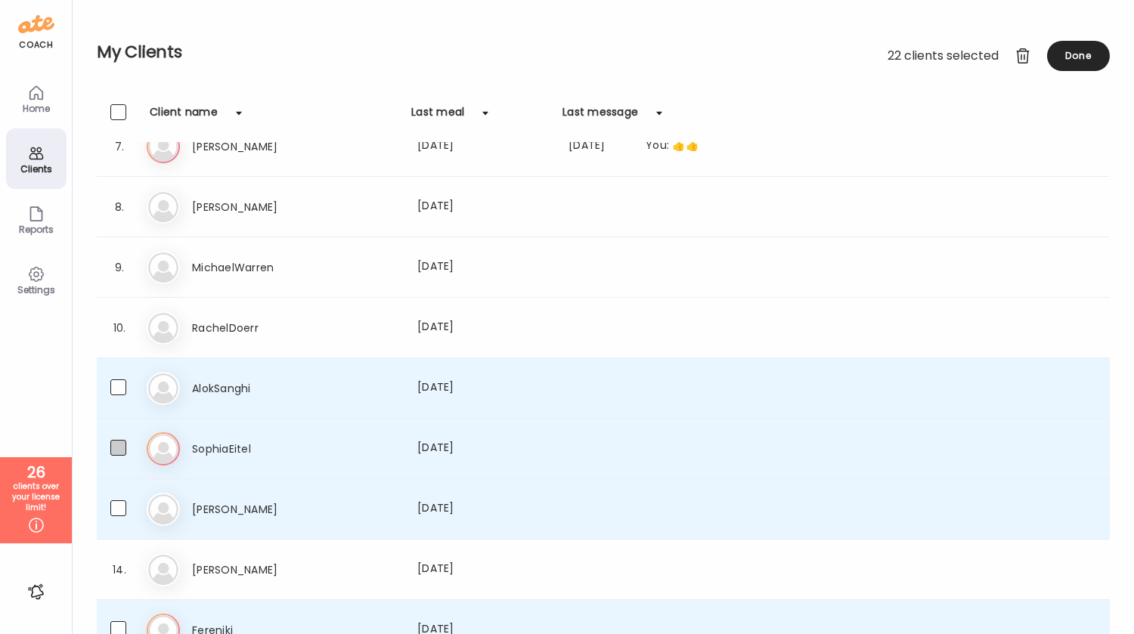
scroll to position [387, 0]
click at [122, 333] on span at bounding box center [118, 329] width 16 height 16
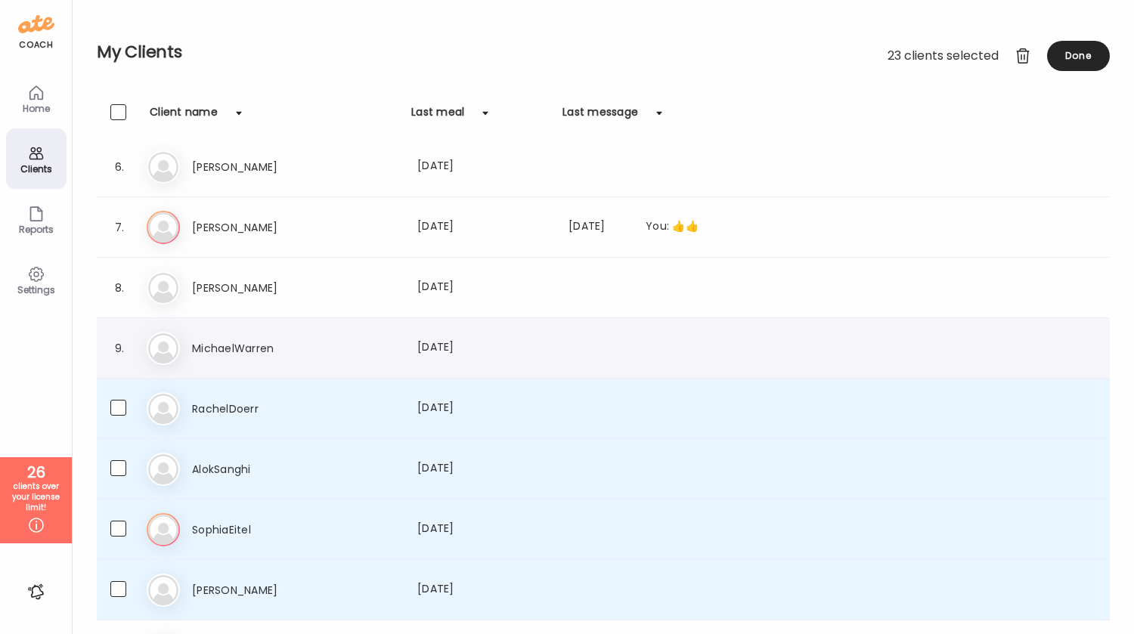
scroll to position [307, 0]
click at [1022, 59] on div at bounding box center [1023, 56] width 30 height 30
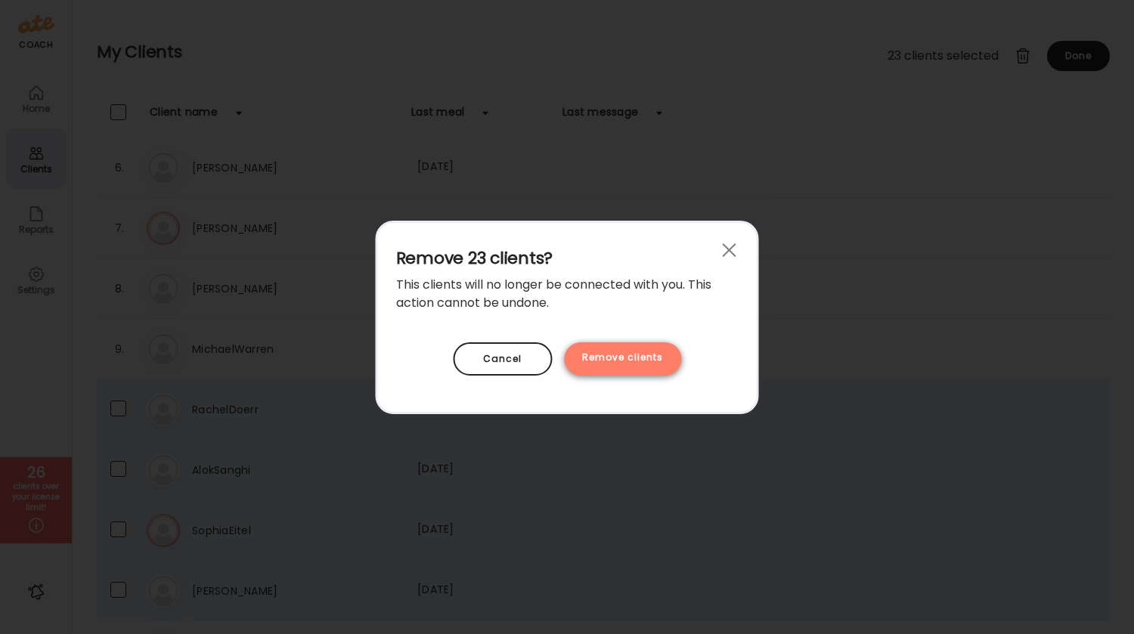
click at [649, 355] on div "Remove clients" at bounding box center [622, 359] width 117 height 33
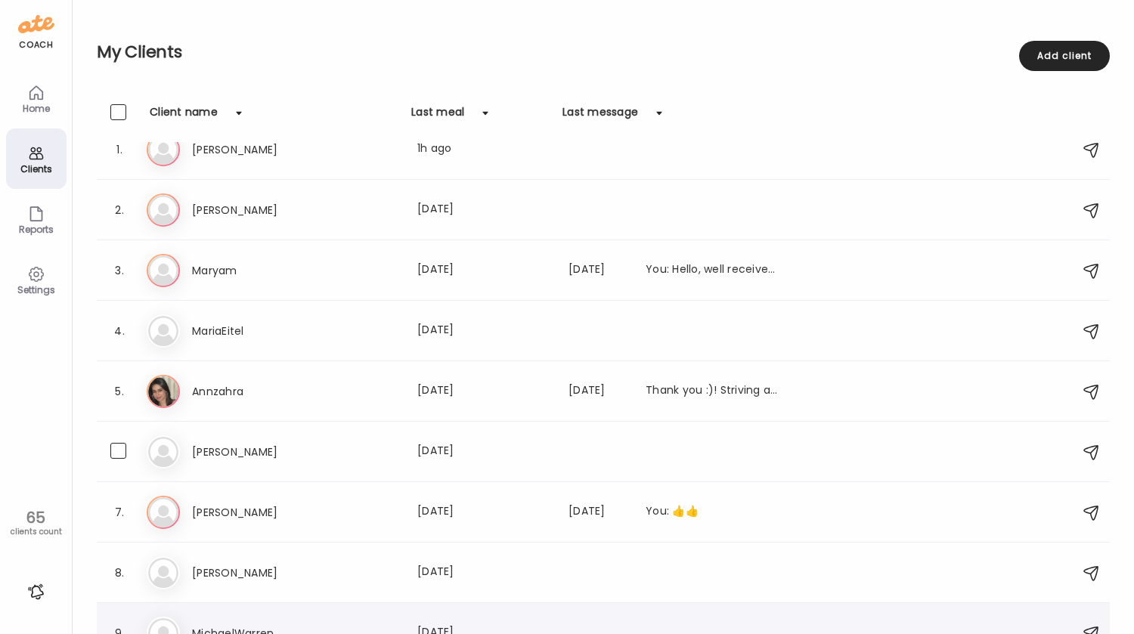
scroll to position [0, 0]
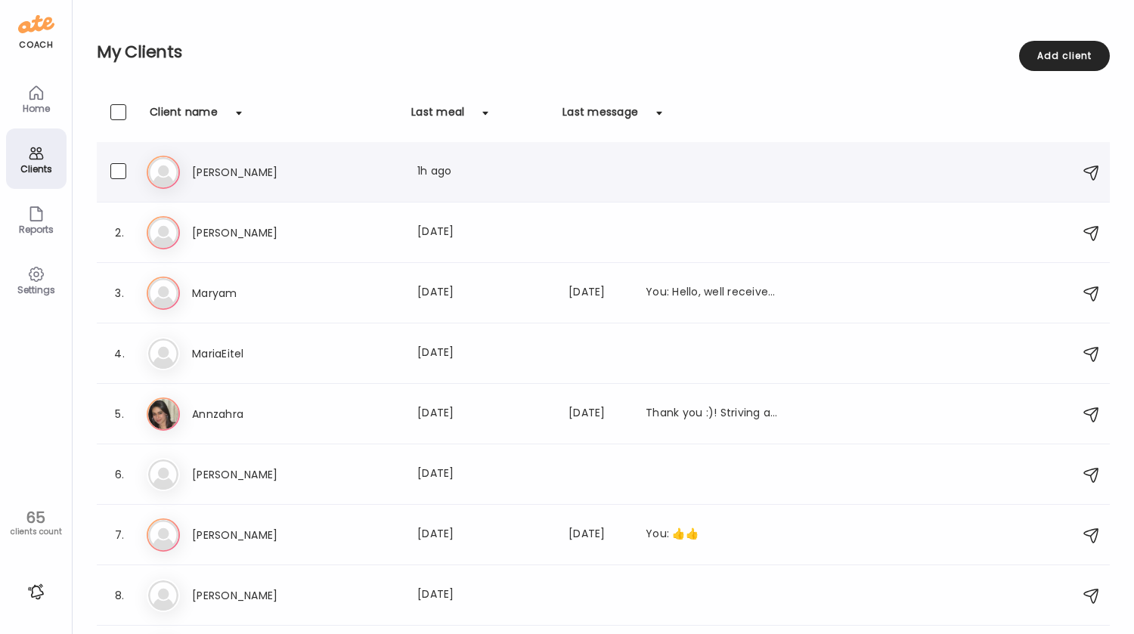
click at [256, 180] on h3 "[PERSON_NAME]" at bounding box center [258, 172] width 133 height 18
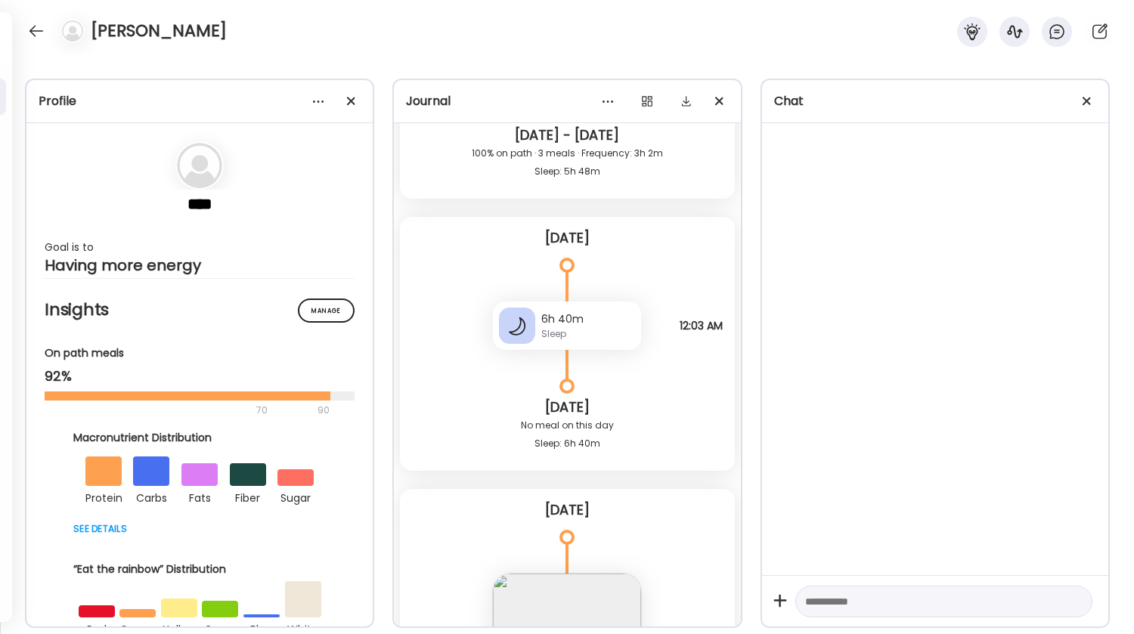
scroll to position [17823, 0]
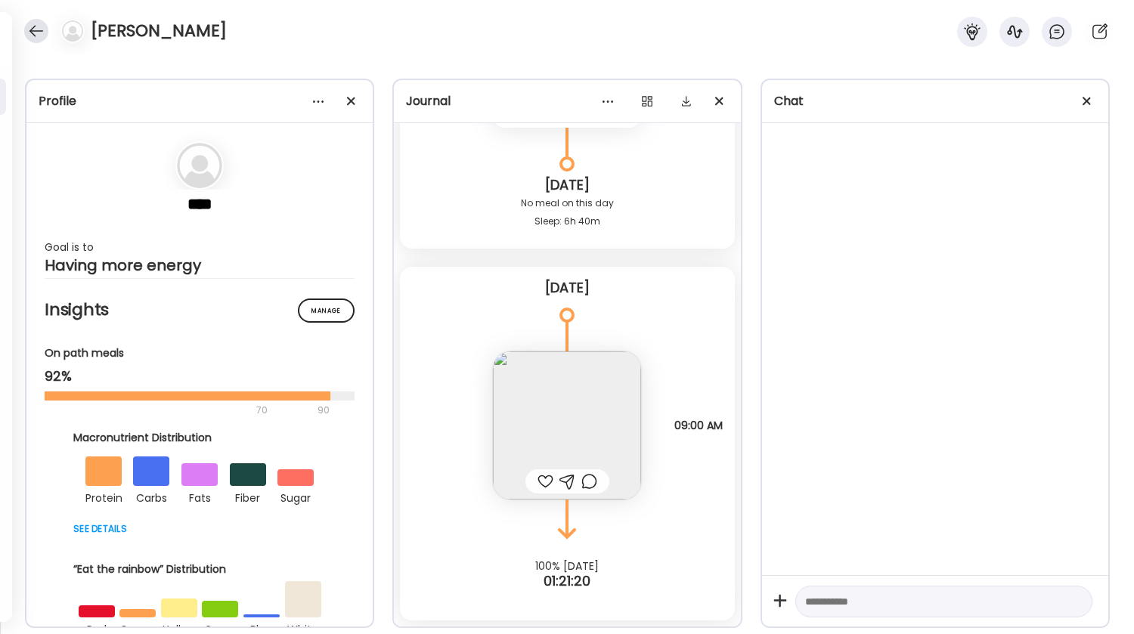
click at [36, 36] on div at bounding box center [36, 31] width 24 height 24
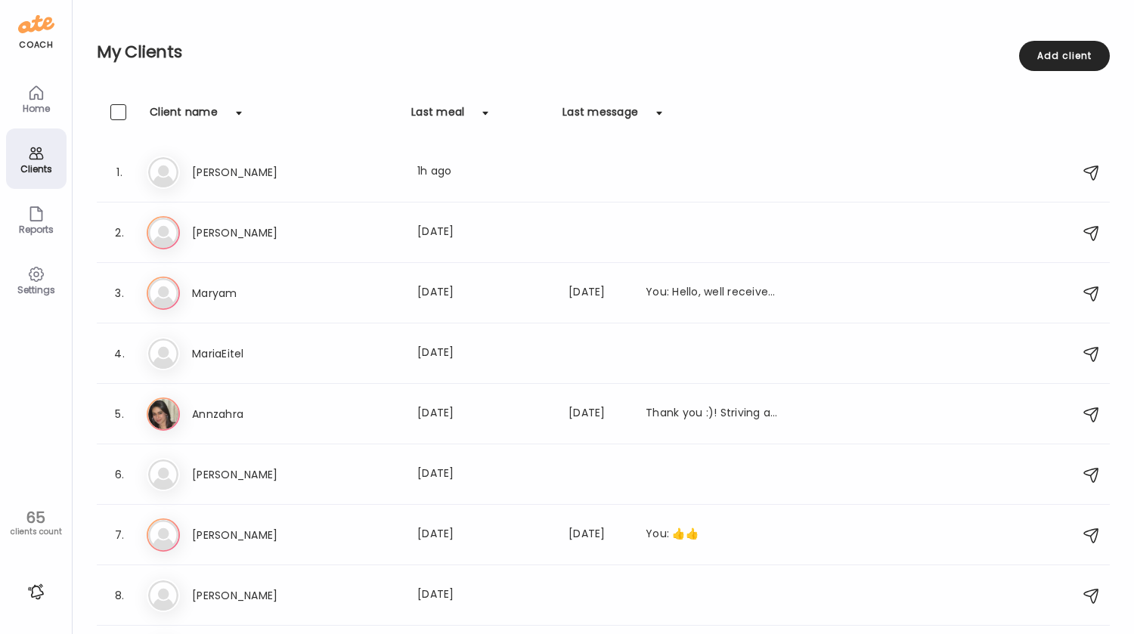
click at [45, 101] on div "Home" at bounding box center [36, 98] width 60 height 60
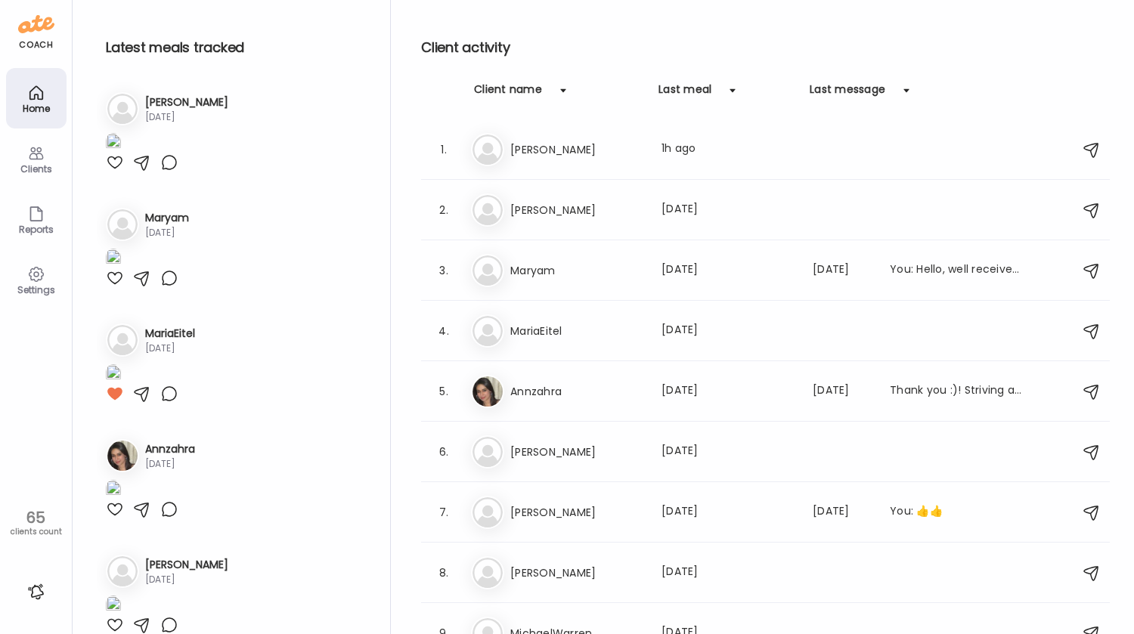
scroll to position [0, 0]
click at [26, 92] on div "Home" at bounding box center [36, 98] width 60 height 60
click at [42, 164] on div "Clients" at bounding box center [36, 169] width 54 height 10
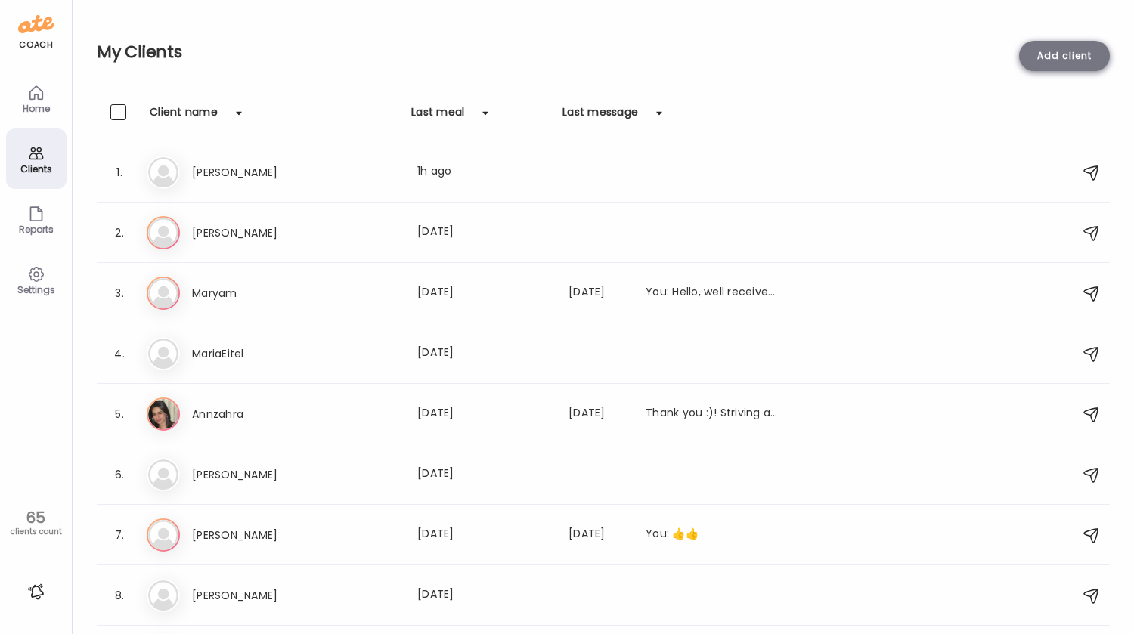
click at [1050, 45] on div "Add client" at bounding box center [1064, 56] width 91 height 30
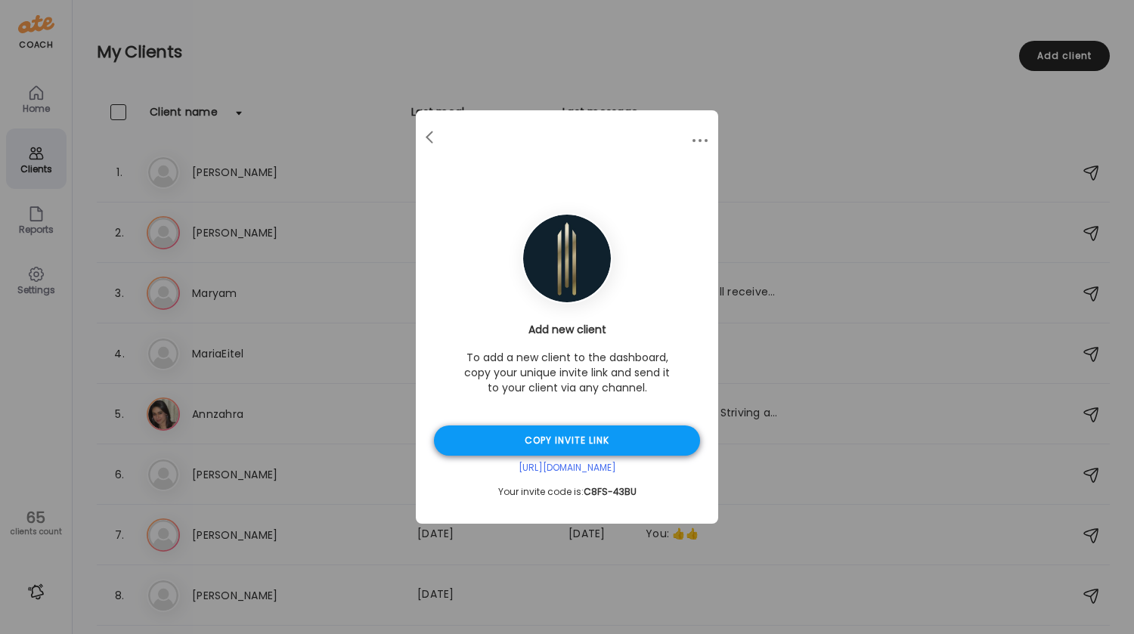
click at [584, 443] on div "Copy invite link" at bounding box center [567, 441] width 266 height 30
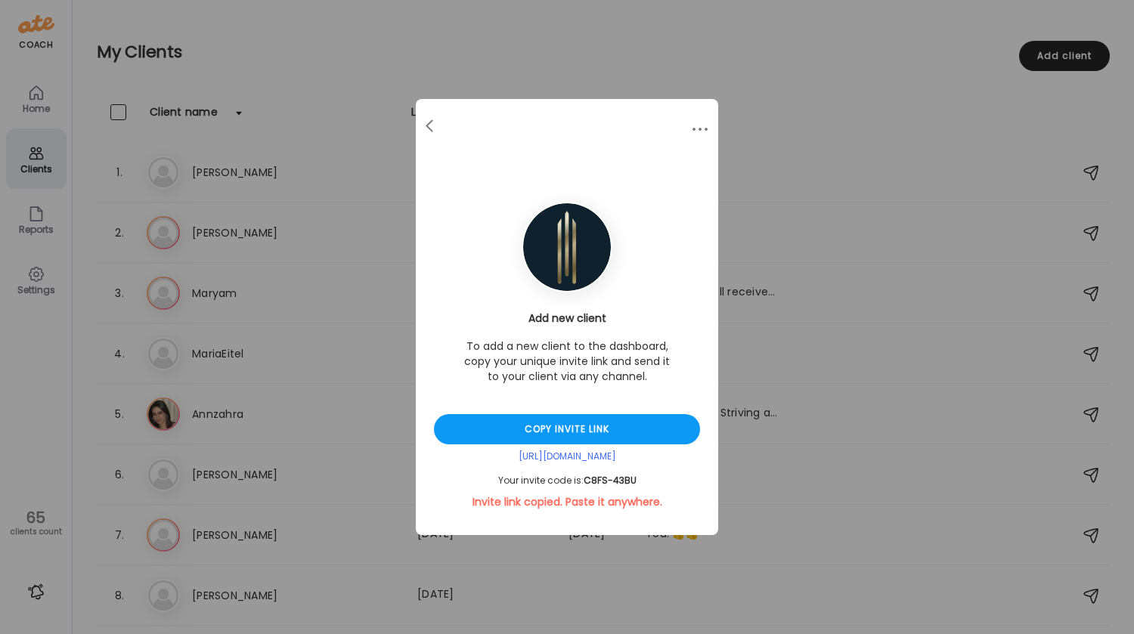
click at [606, 480] on span "C8FS-43BU" at bounding box center [610, 480] width 53 height 13
copy div "Your invite code is: C8FS-43BU"
click at [560, 54] on div "Ate Coach Dashboard Wahoo! It’s official Take a moment to set up your Coach Pro…" at bounding box center [567, 317] width 1134 height 634
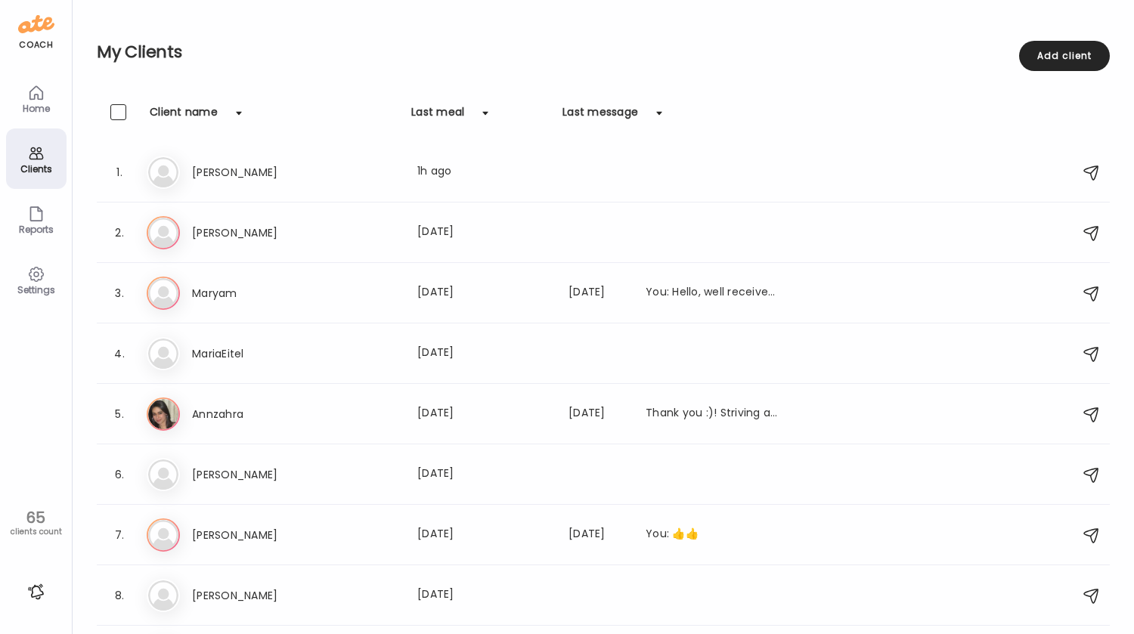
click at [44, 98] on icon at bounding box center [36, 93] width 18 height 18
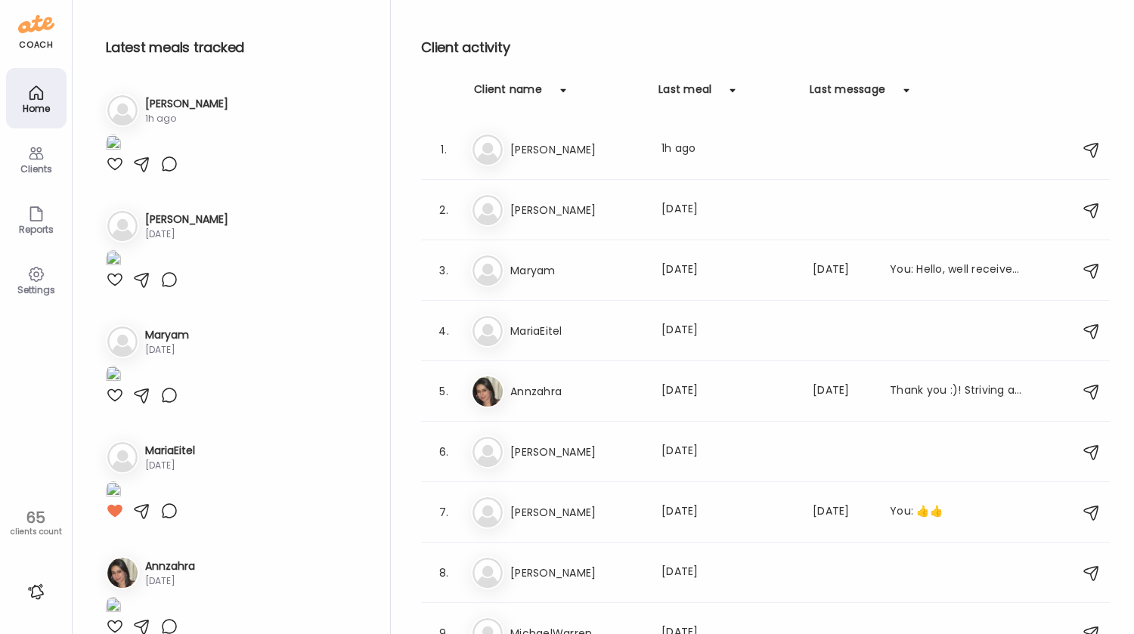
click at [44, 98] on icon at bounding box center [36, 93] width 18 height 18
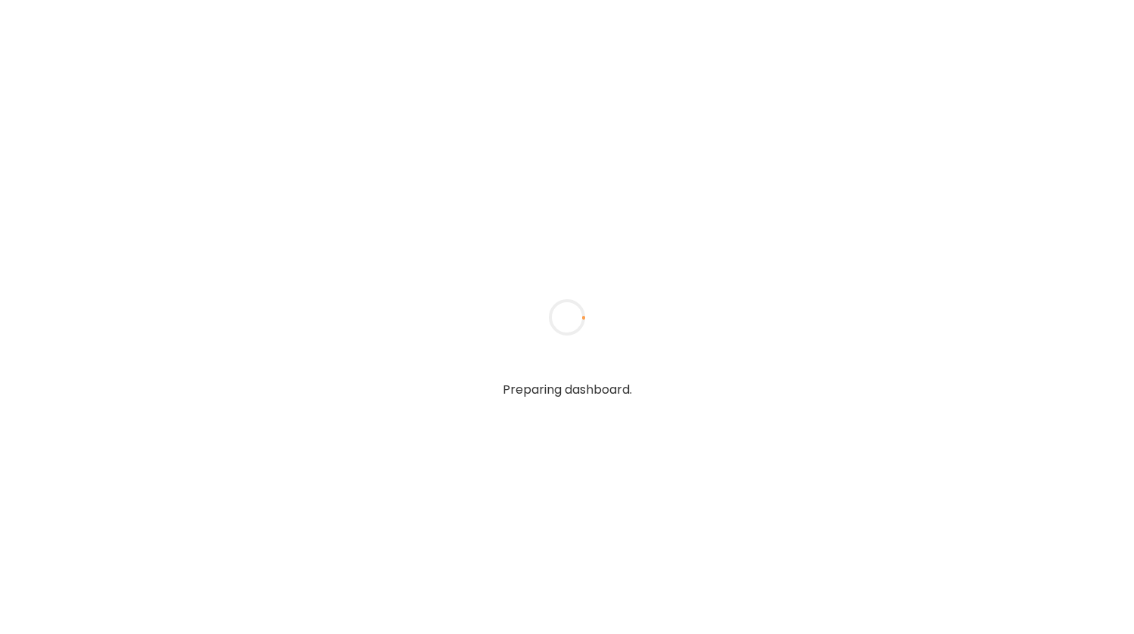
type input "*****"
type input "**********"
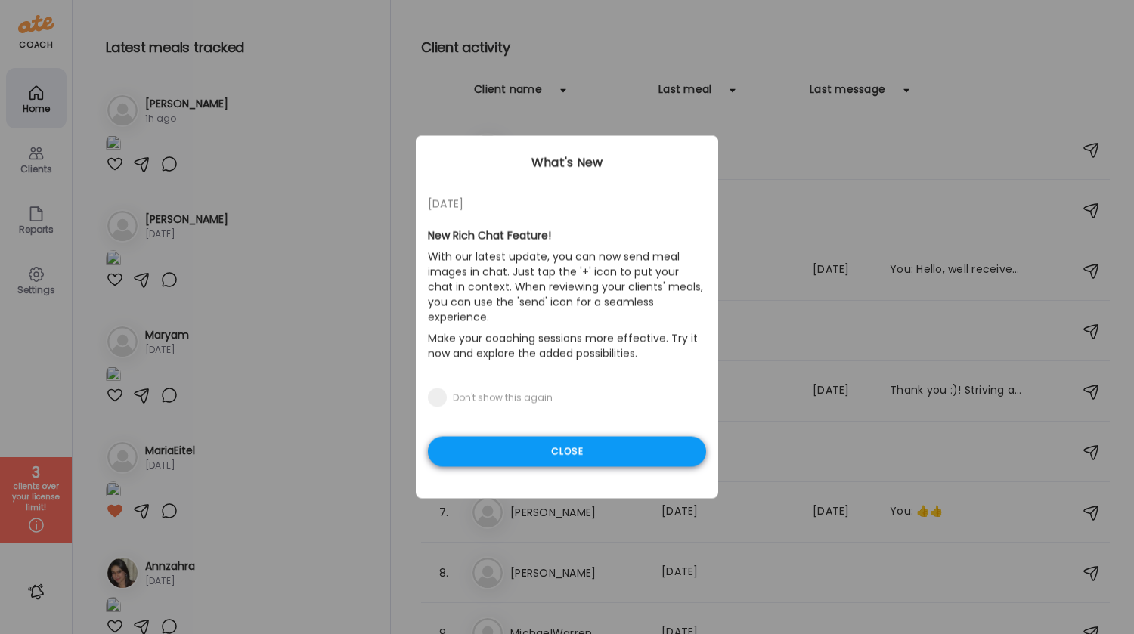
type input "**********"
click at [545, 437] on div "Close" at bounding box center [567, 452] width 278 height 30
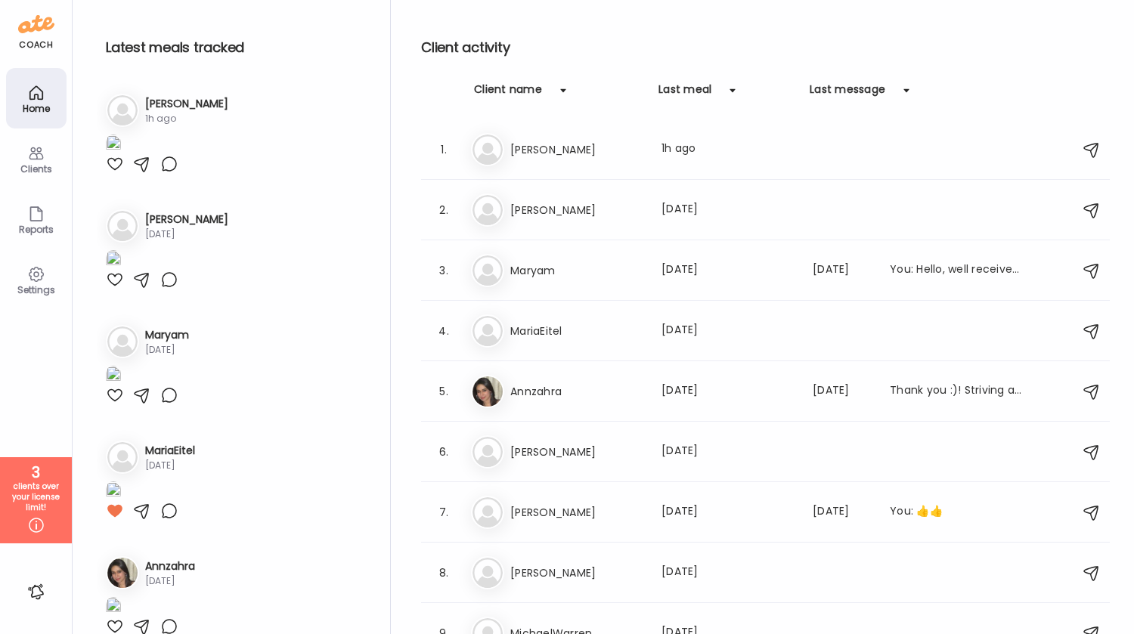
click at [36, 99] on icon at bounding box center [36, 93] width 18 height 18
click at [42, 168] on div "Clients" at bounding box center [36, 169] width 54 height 10
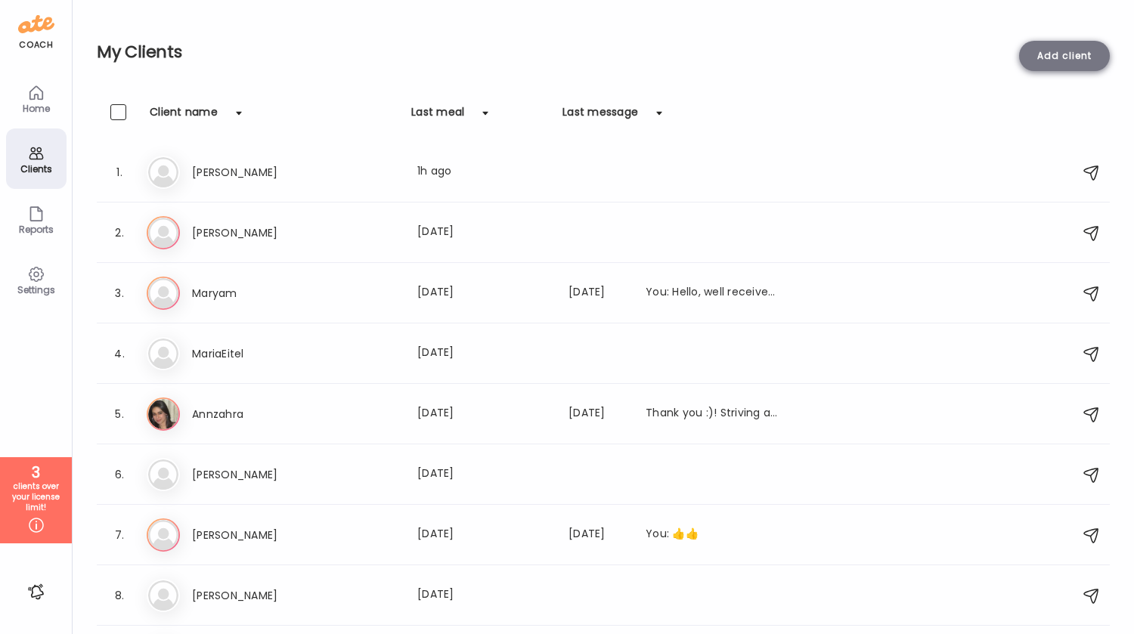
click at [1059, 48] on div "Add client" at bounding box center [1064, 56] width 91 height 30
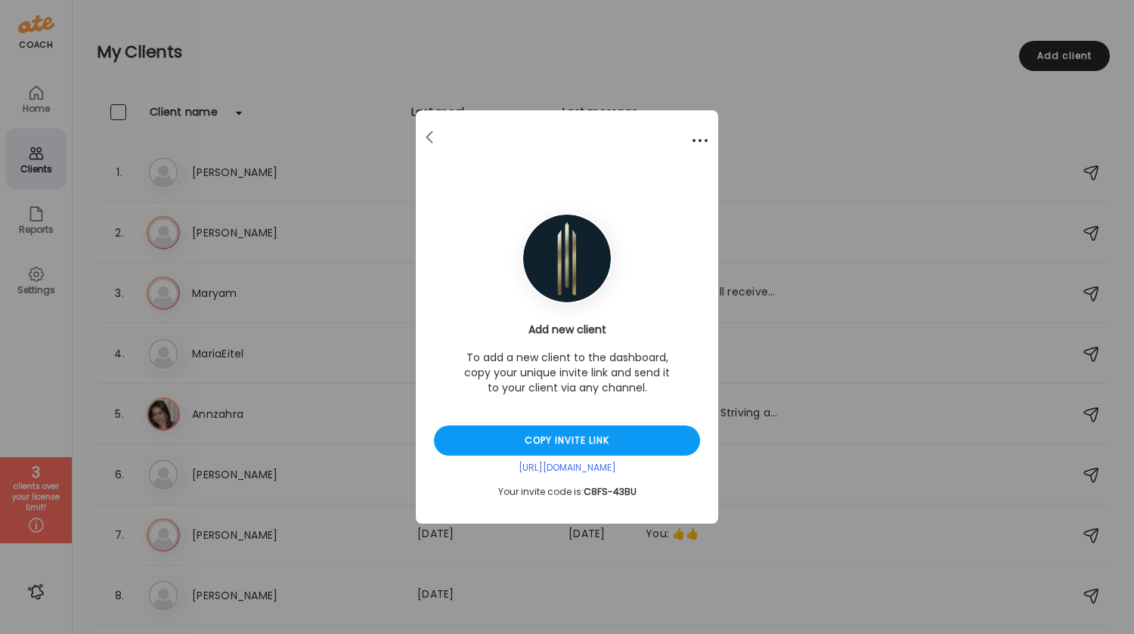
click at [709, 141] on div at bounding box center [700, 141] width 30 height 30
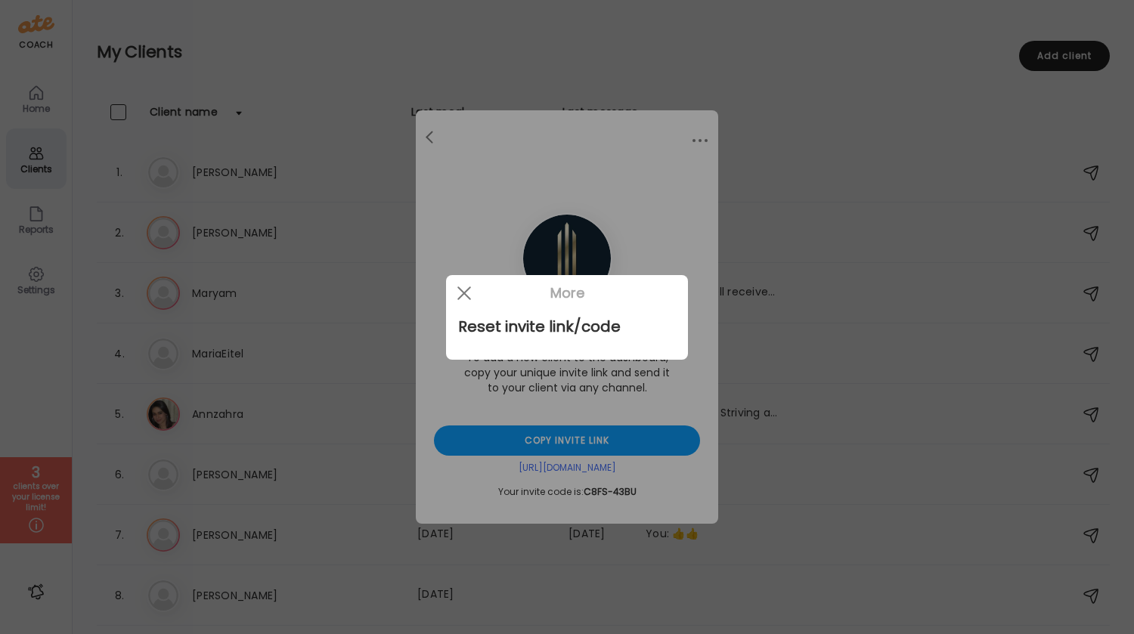
click at [839, 109] on div at bounding box center [567, 317] width 1134 height 634
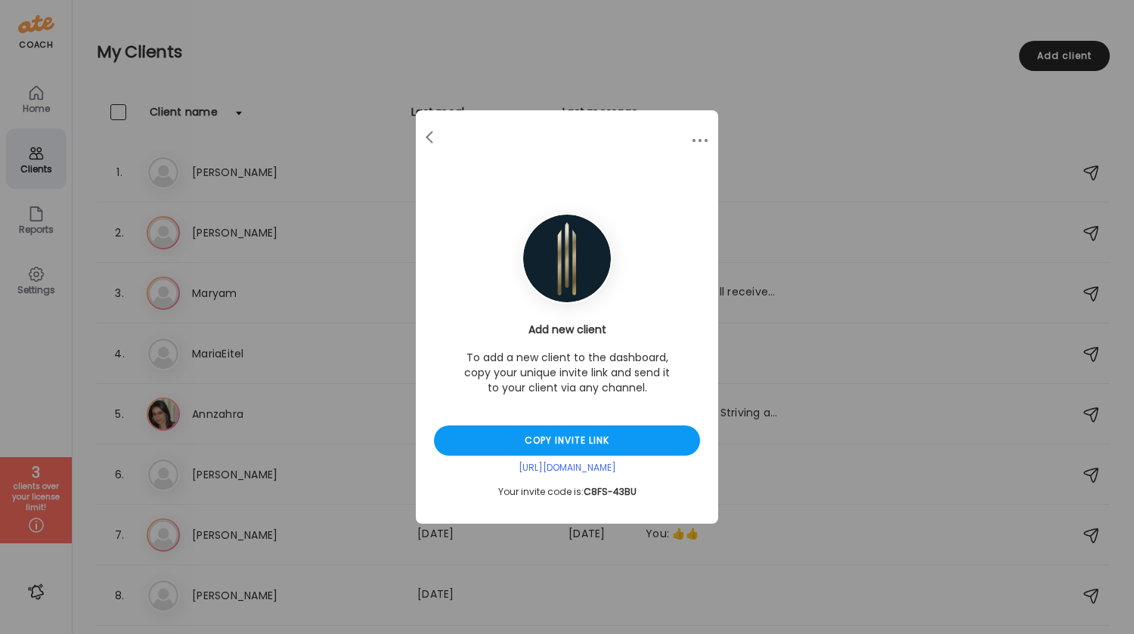
click at [839, 18] on body "Customize your cookie preferences We respect your right to privacy. You can cho…" at bounding box center [567, 9] width 1134 height 18
click at [431, 138] on div at bounding box center [431, 137] width 30 height 30
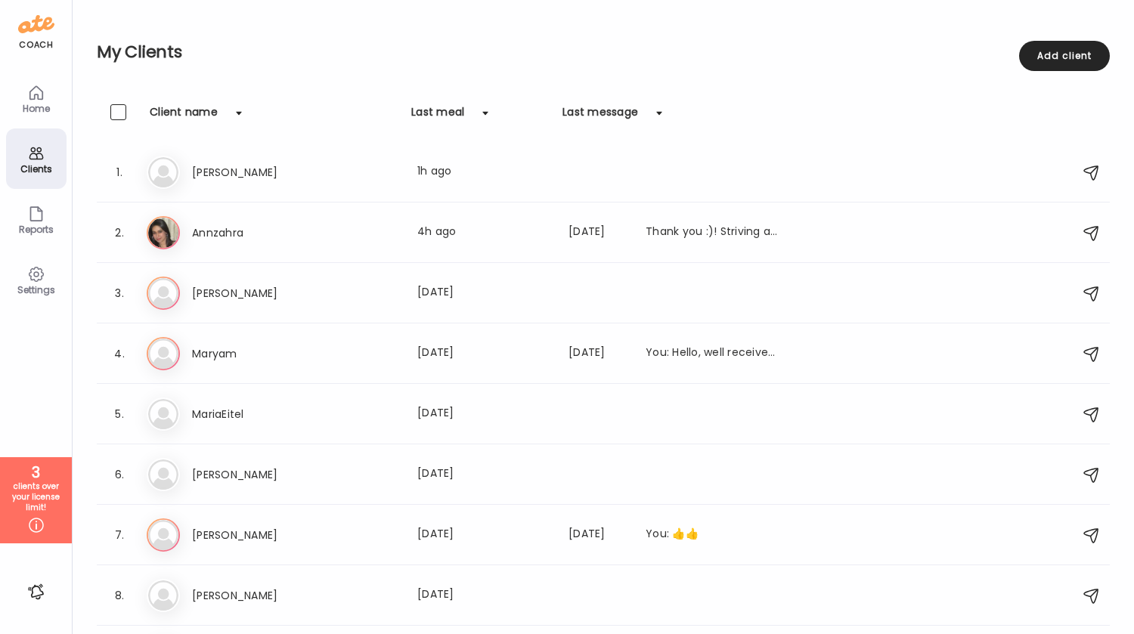
click at [30, 160] on icon at bounding box center [36, 153] width 18 height 18
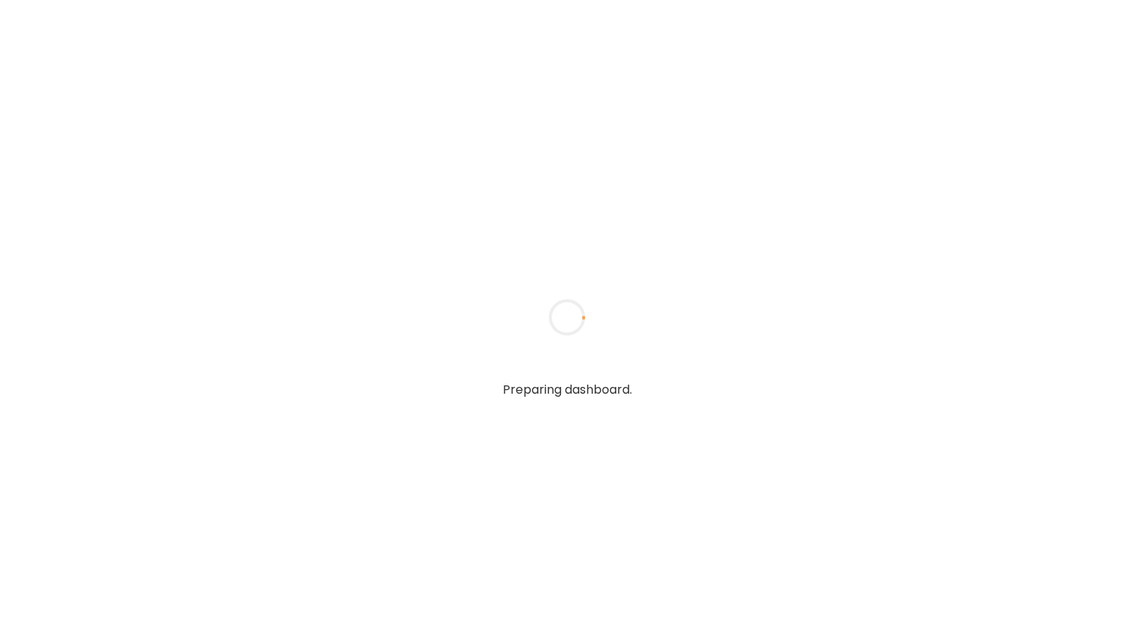
type input "*****"
type input "**********"
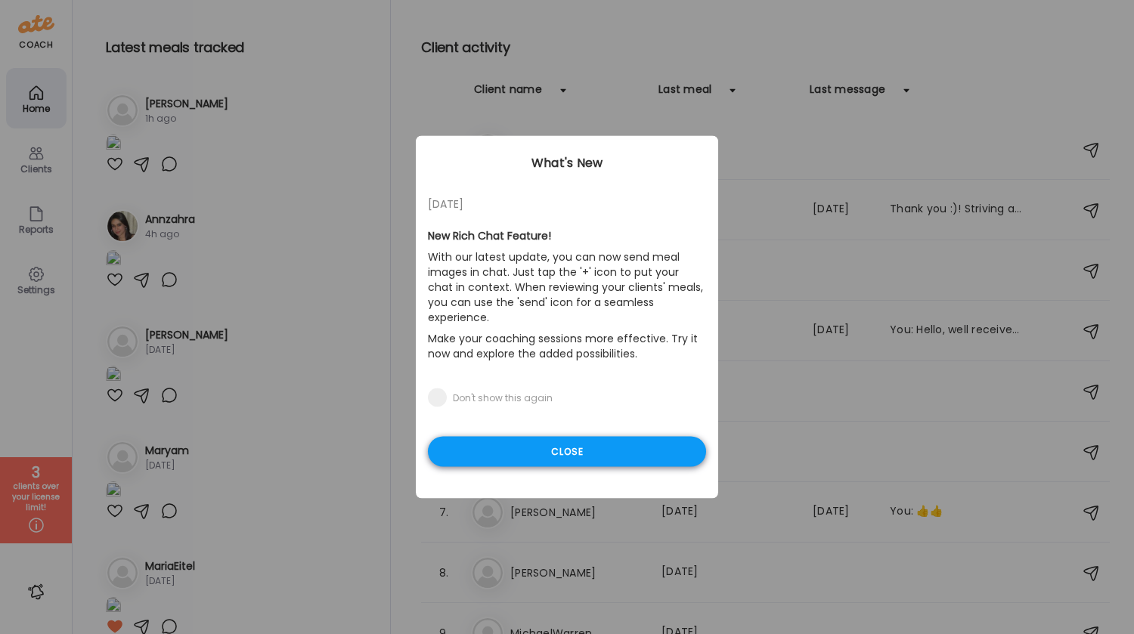
type input "**********"
click at [566, 440] on div "Close" at bounding box center [567, 452] width 278 height 30
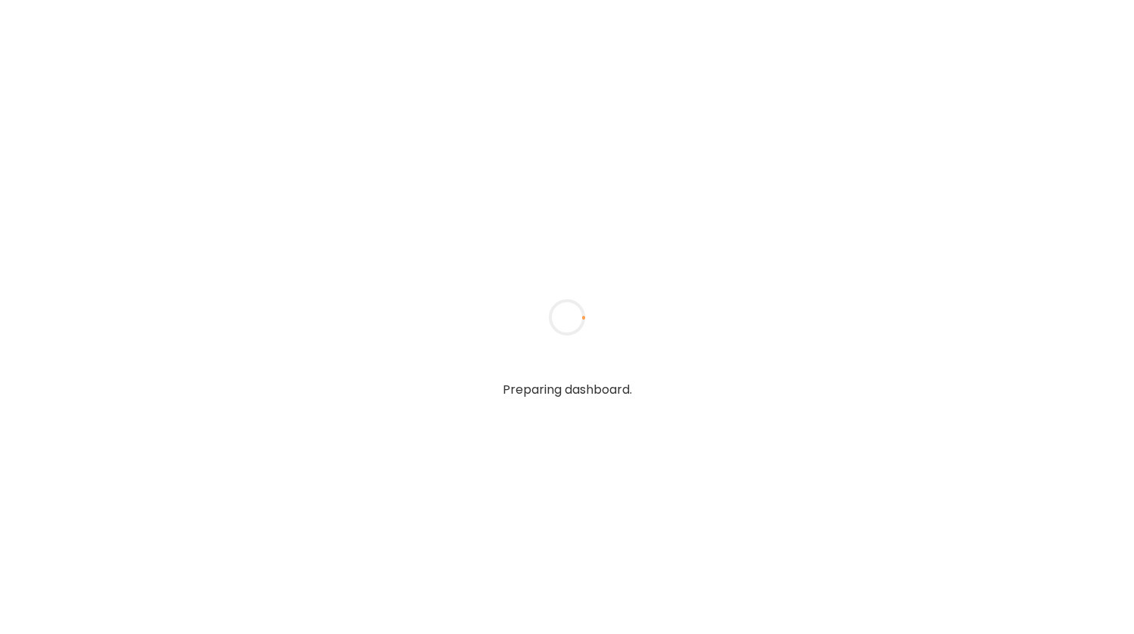
type input "*****"
type input "**********"
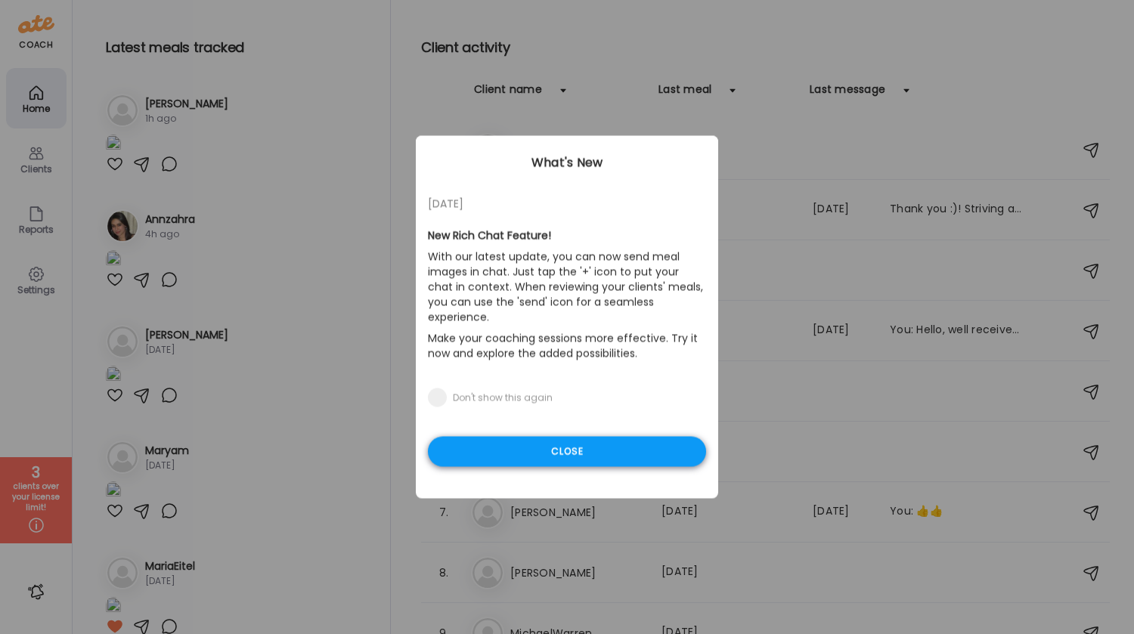
type input "**********"
click at [600, 437] on div "Close" at bounding box center [567, 452] width 278 height 30
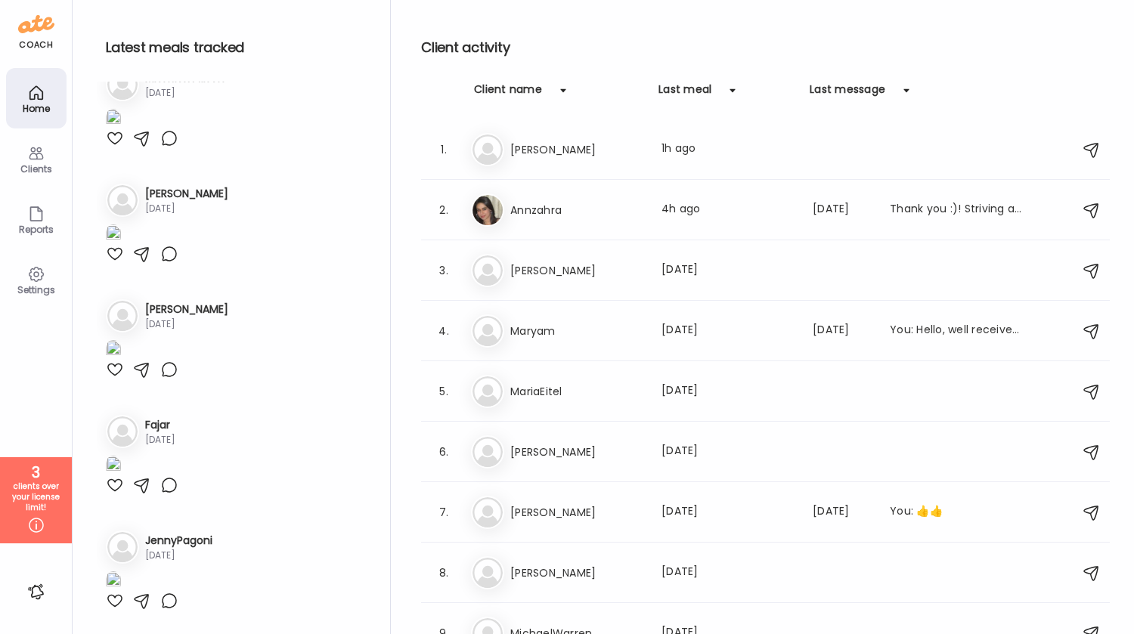
click at [51, 95] on div "Home" at bounding box center [36, 98] width 60 height 60
click at [30, 285] on div "Settings" at bounding box center [36, 290] width 54 height 10
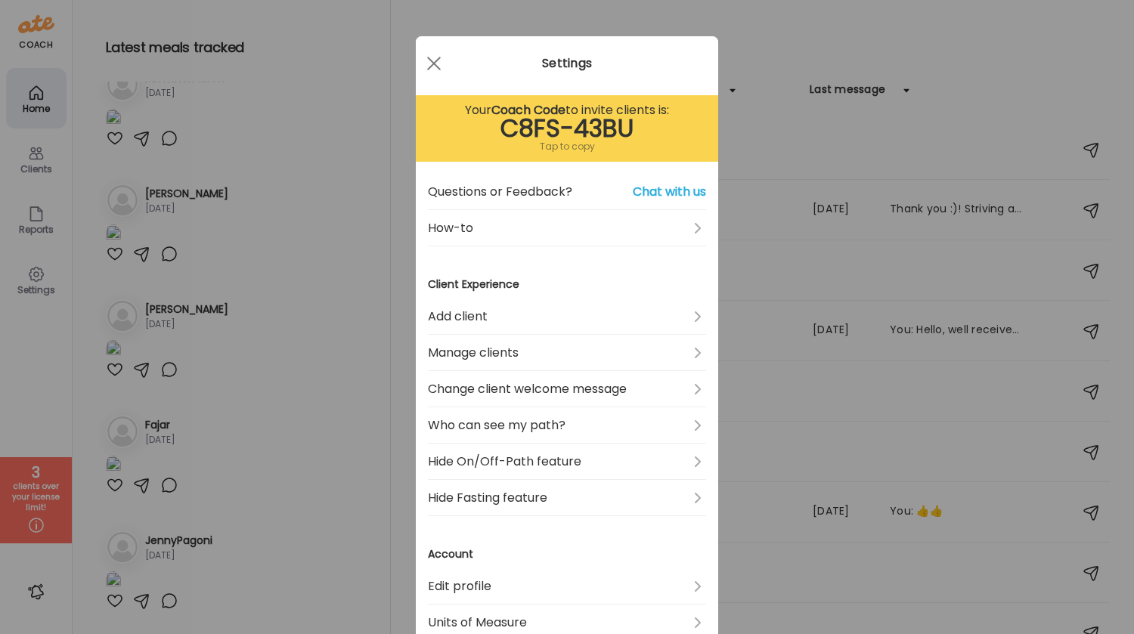
click at [38, 75] on div "Ate Coach Dashboard Wahoo! It’s official Take a moment to set up your Coach Pro…" at bounding box center [567, 317] width 1134 height 634
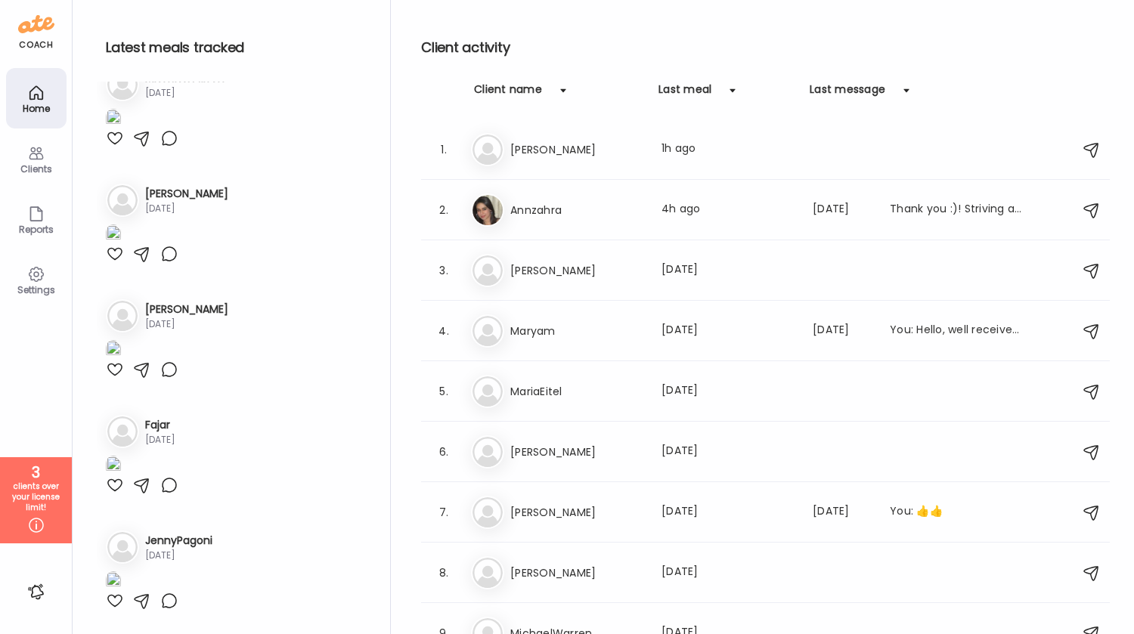
click at [42, 104] on div "Home" at bounding box center [36, 109] width 54 height 10
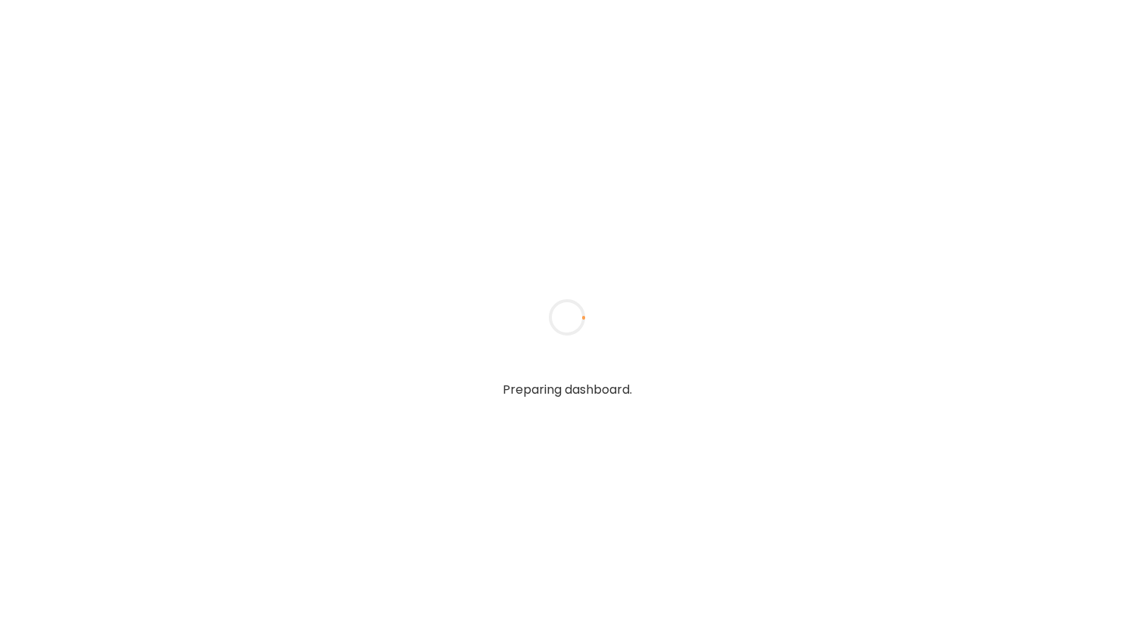
type input "*****"
type input "**********"
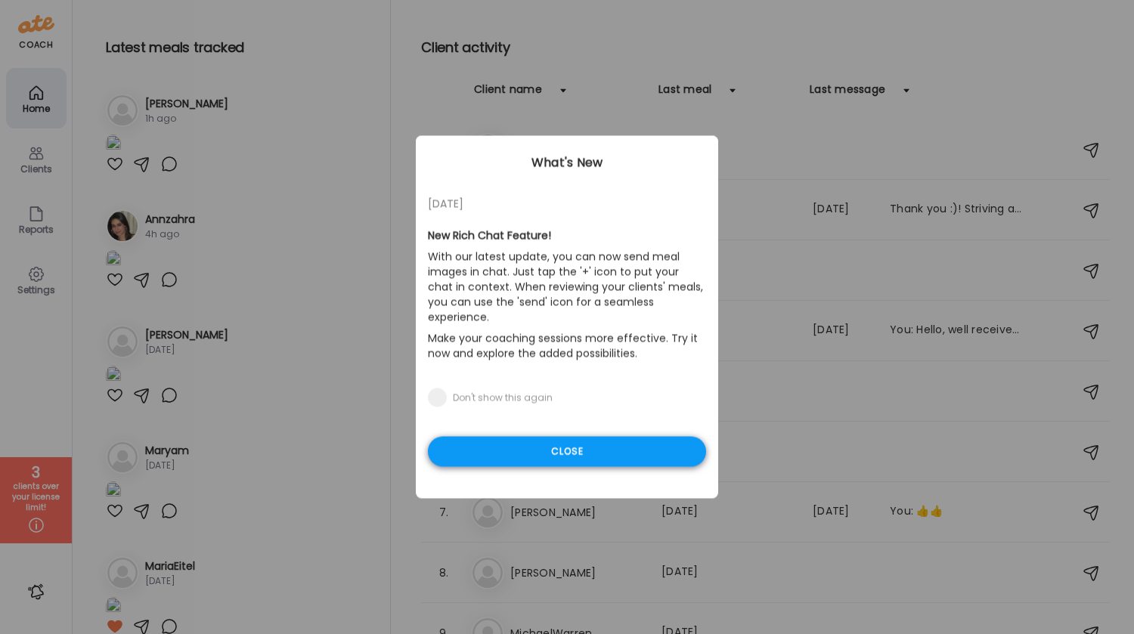
type input "**********"
click at [561, 437] on div "Close" at bounding box center [567, 452] width 278 height 30
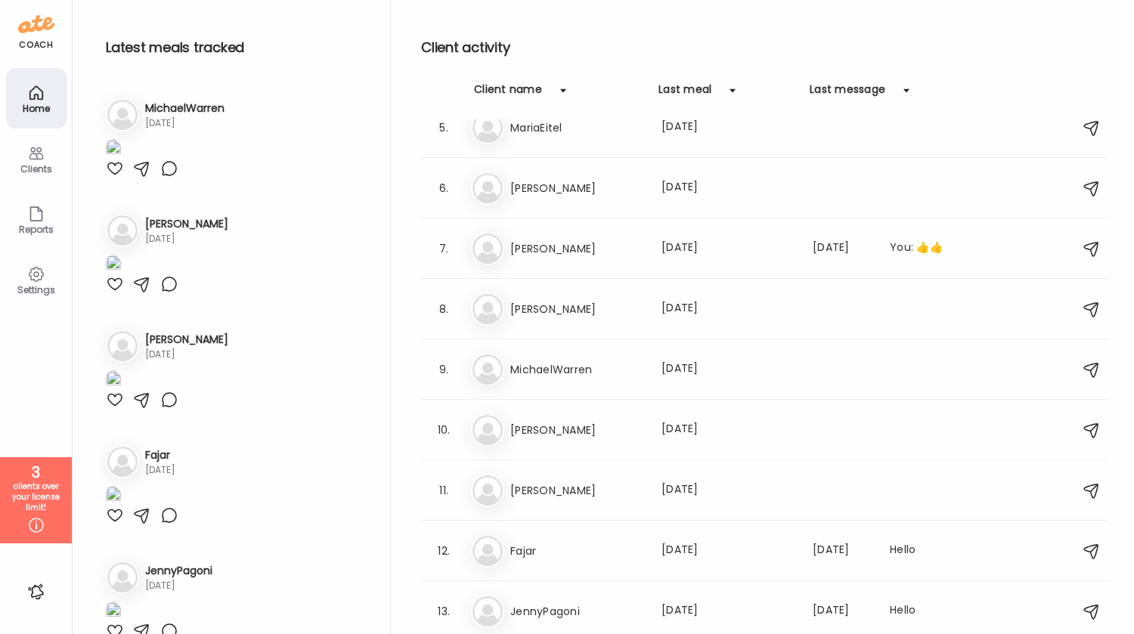
scroll to position [857, 0]
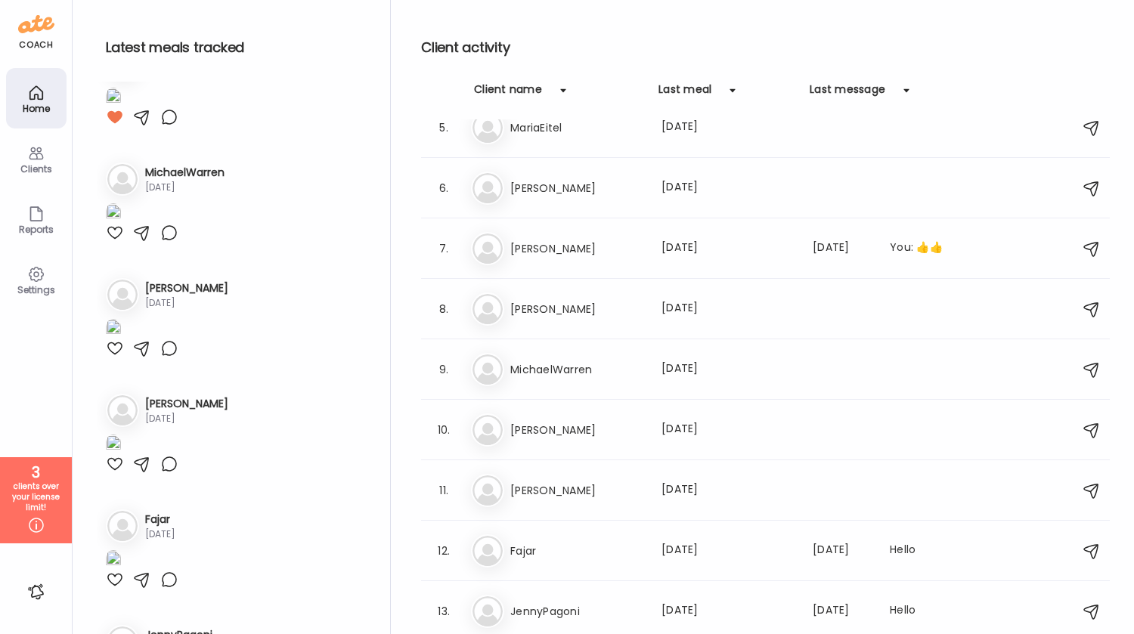
click at [36, 109] on div "Home" at bounding box center [36, 109] width 54 height 10
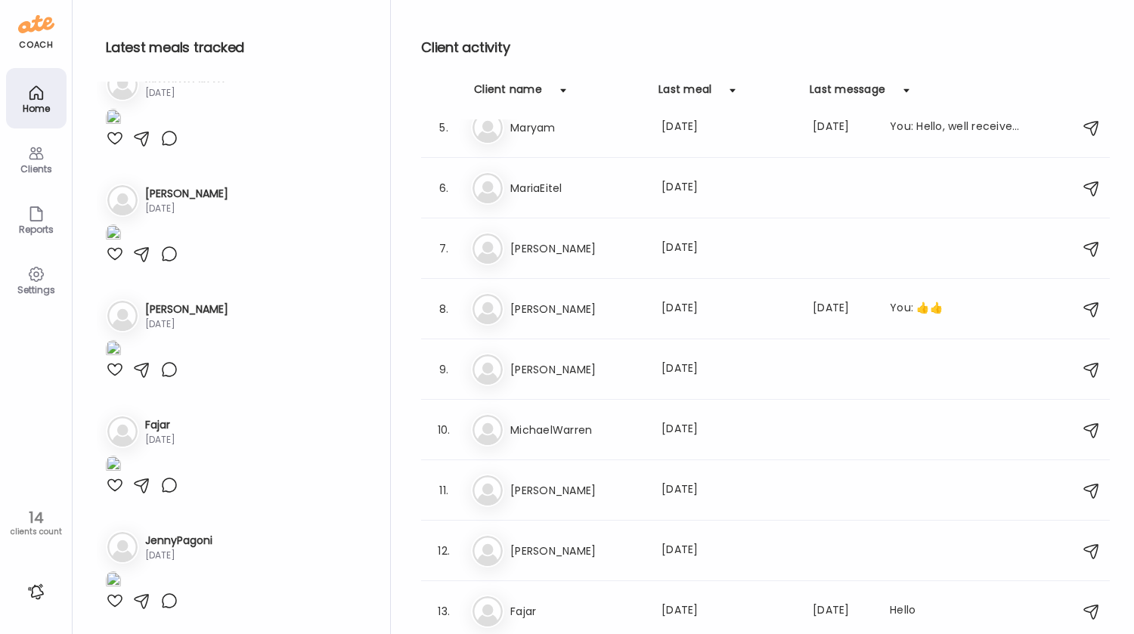
scroll to position [324, 0]
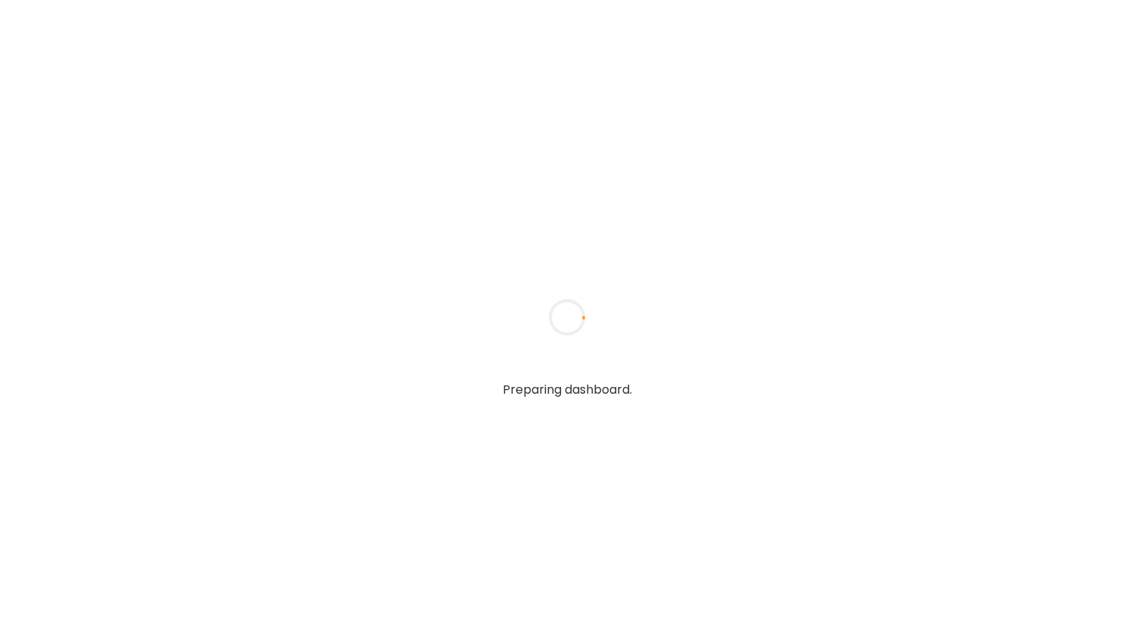
type input "*****"
type input "**********"
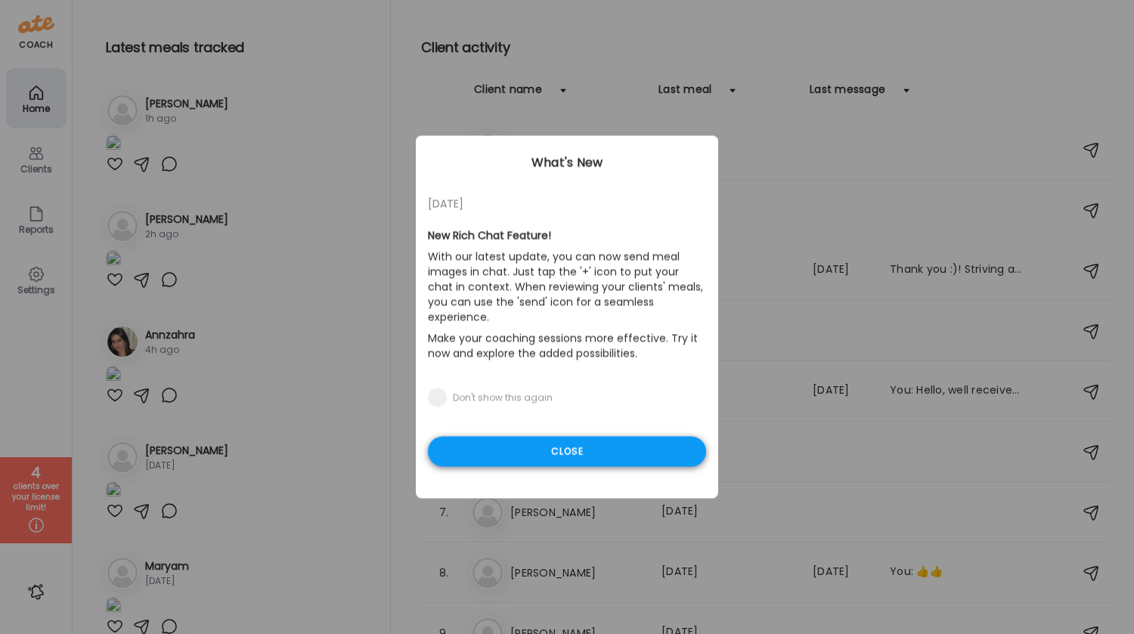
type input "**********"
click at [534, 437] on div "Close" at bounding box center [567, 452] width 278 height 30
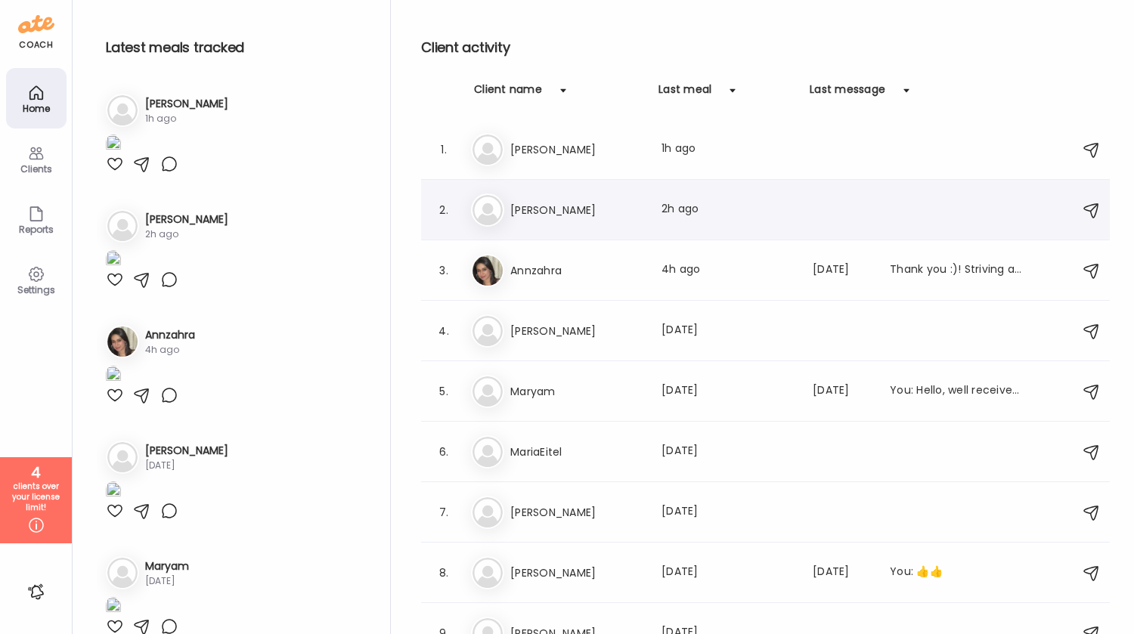
click at [591, 197] on div "Di [PERSON_NAME] Last meal: 2h ago" at bounding box center [768, 210] width 594 height 33
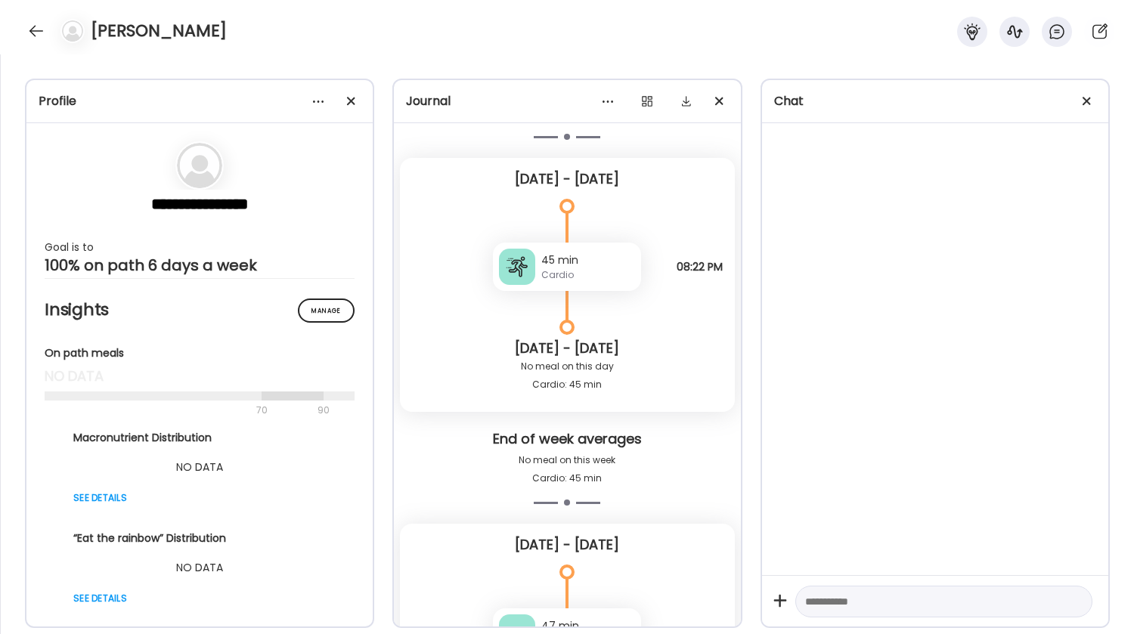
scroll to position [7521, 0]
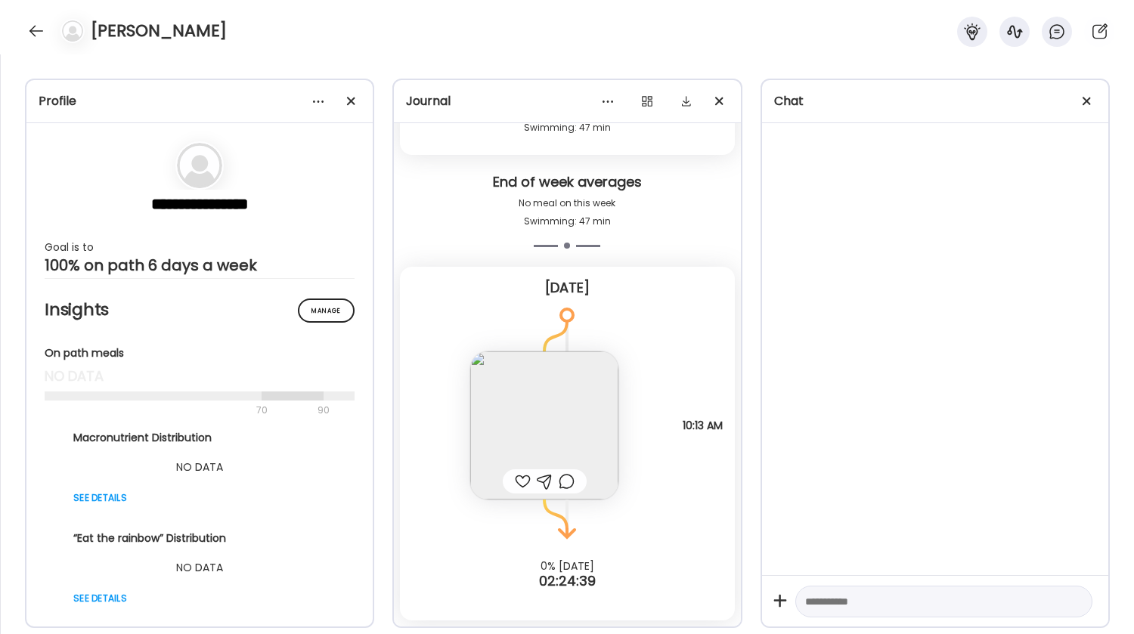
click at [518, 423] on img at bounding box center [544, 426] width 148 height 148
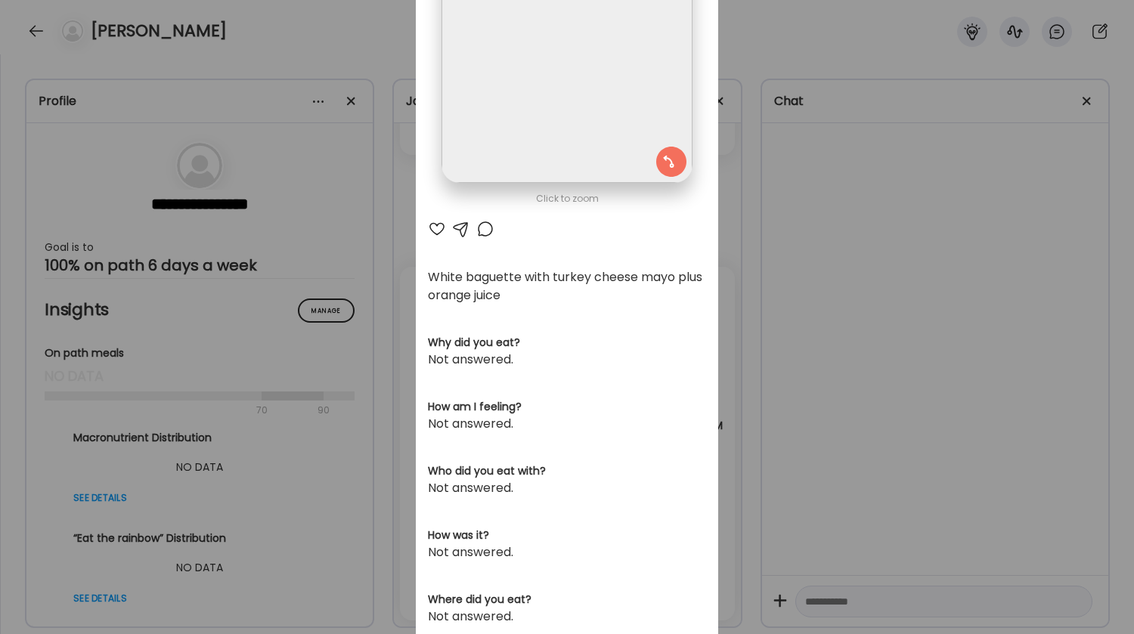
scroll to position [0, 0]
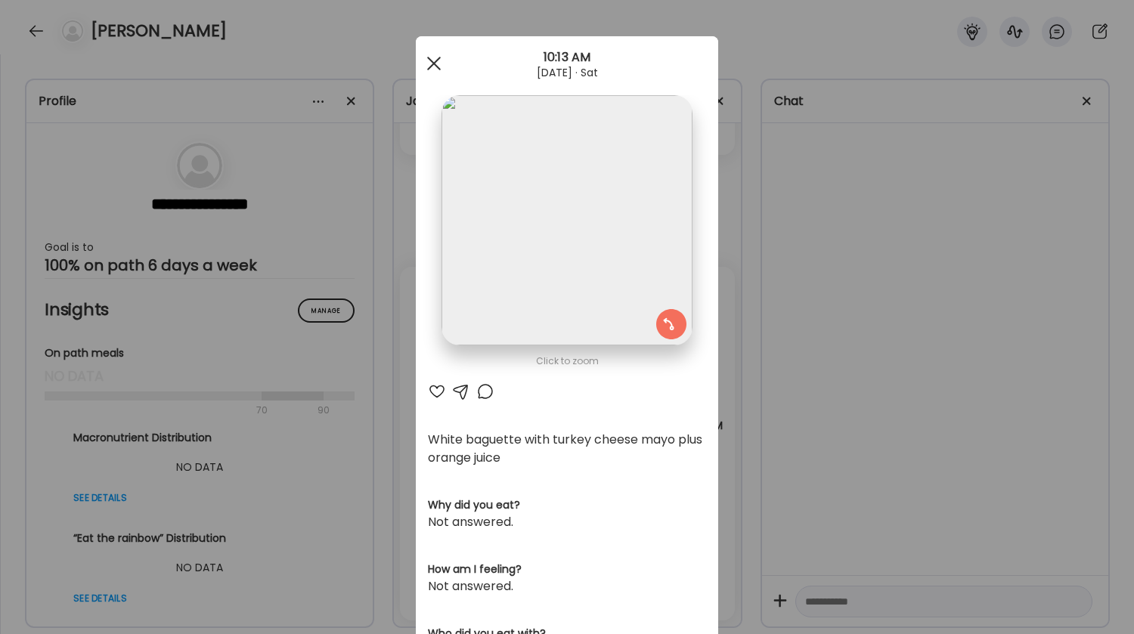
click at [427, 60] on div at bounding box center [434, 63] width 30 height 30
